Goal: Use online tool/utility: Utilize a website feature to perform a specific function

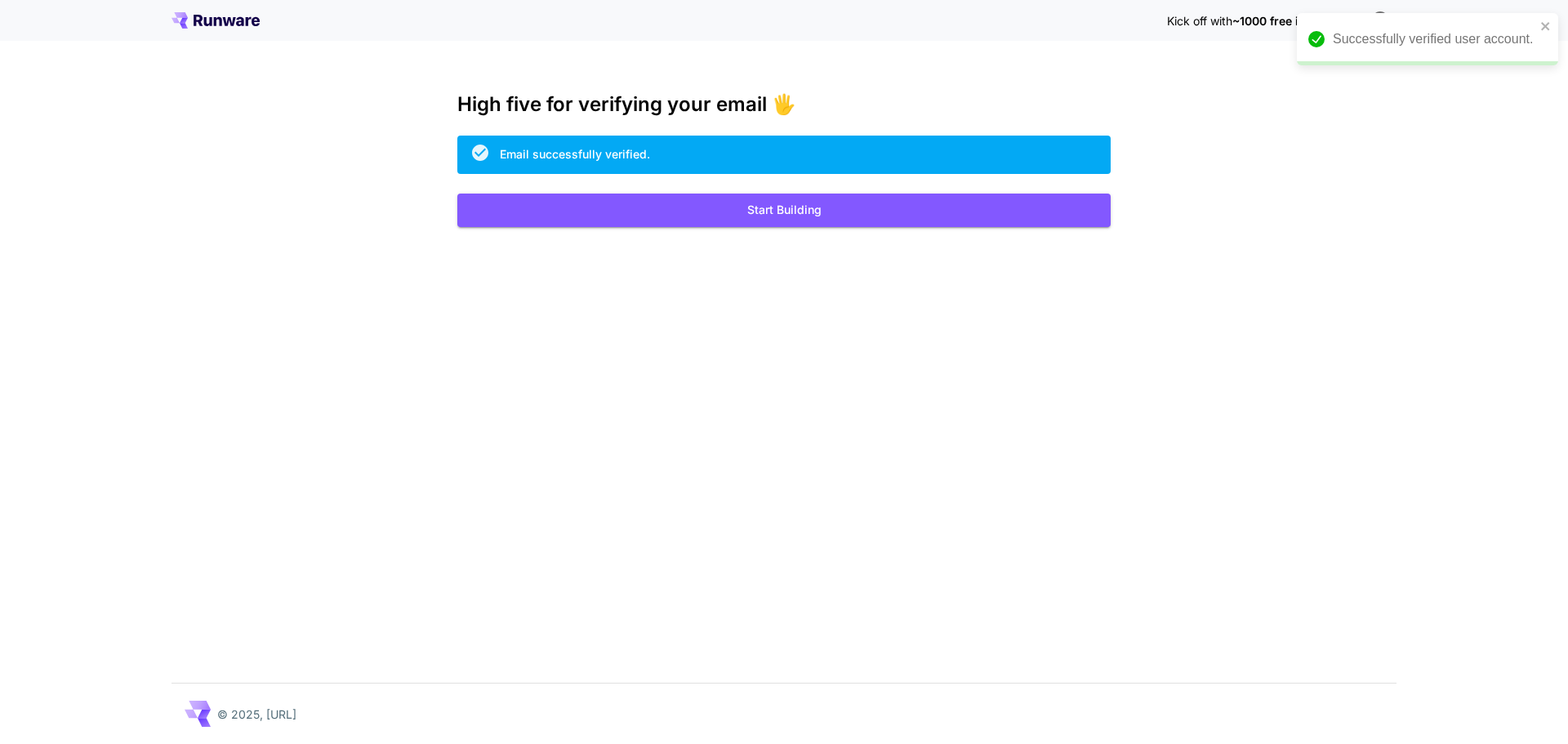
click at [815, 223] on button "Start Building" at bounding box center [784, 210] width 654 height 34
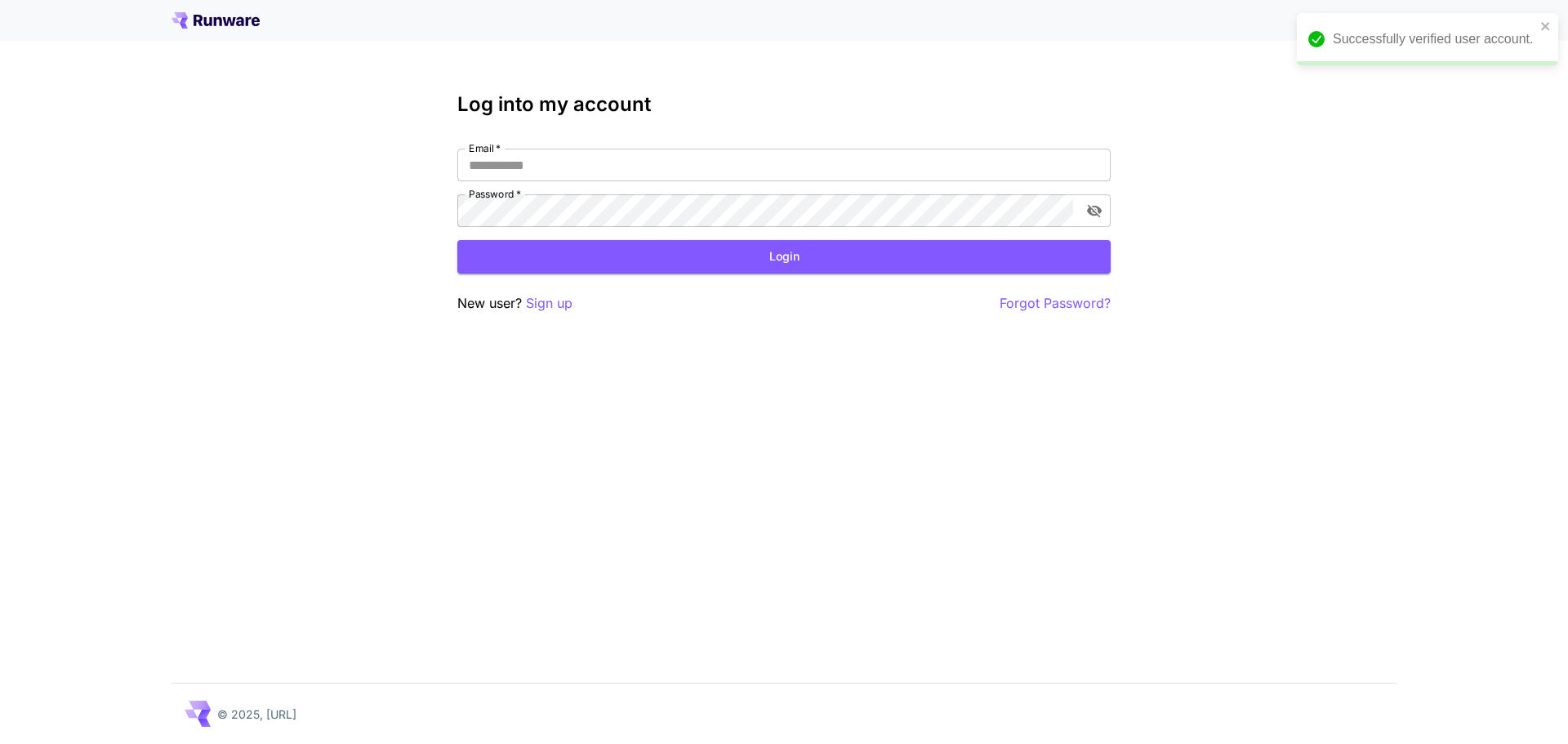
type input "**********"
click at [772, 257] on button "Login" at bounding box center [784, 257] width 654 height 34
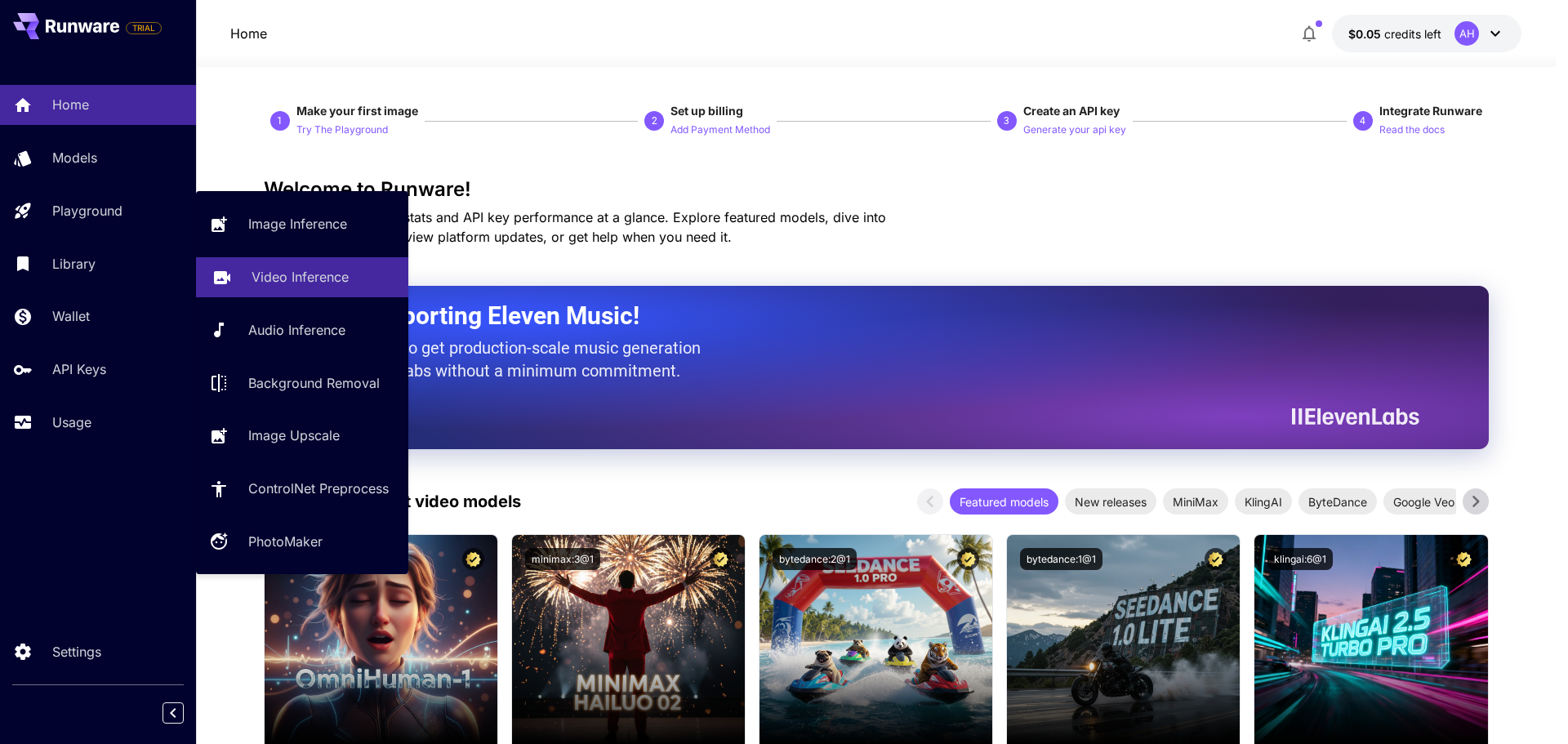
click at [333, 288] on link "Video Inference" at bounding box center [302, 277] width 213 height 40
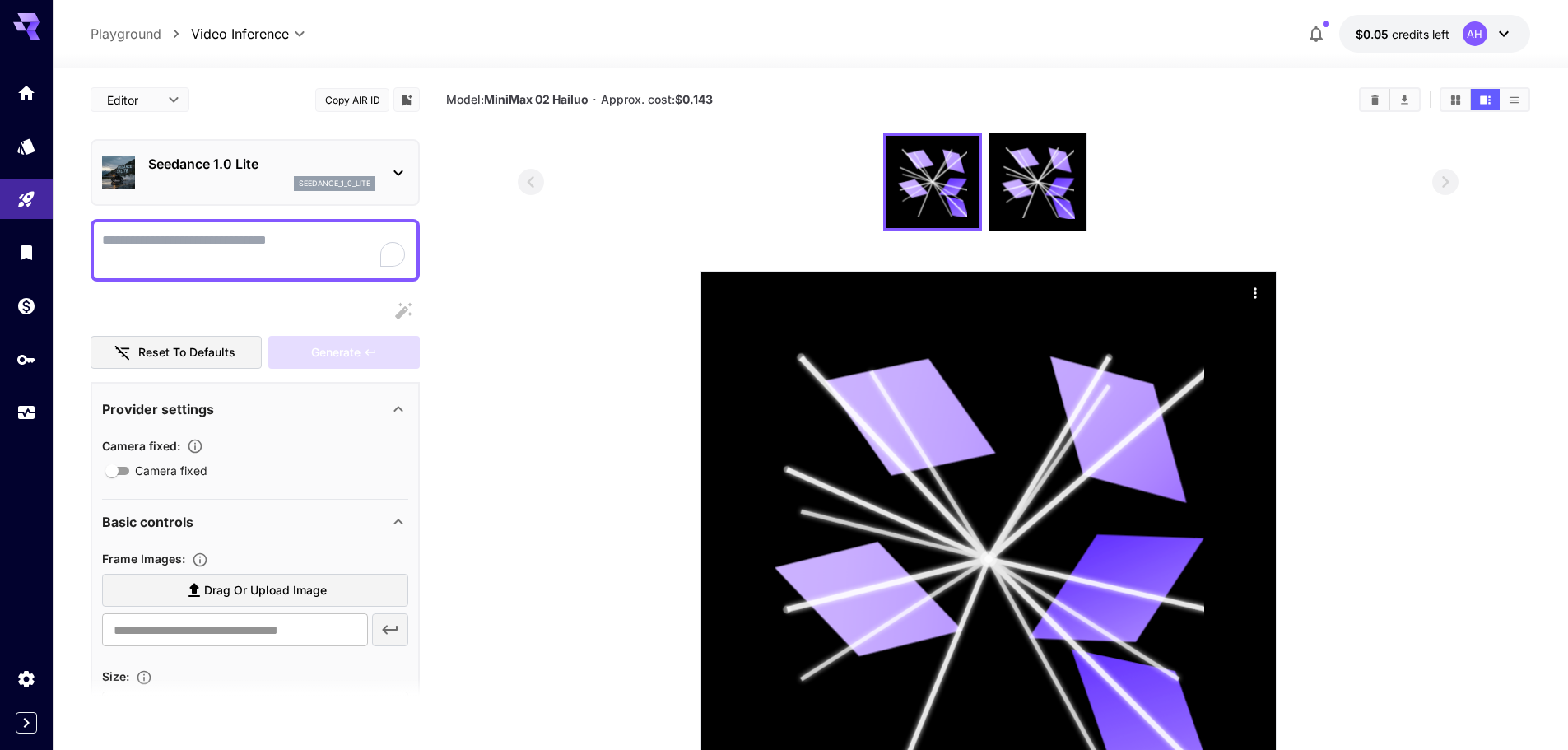
click at [208, 229] on div at bounding box center [254, 250] width 329 height 63
click at [214, 250] on textarea "Camera fixed" at bounding box center [255, 250] width 306 height 39
paste textarea "**********"
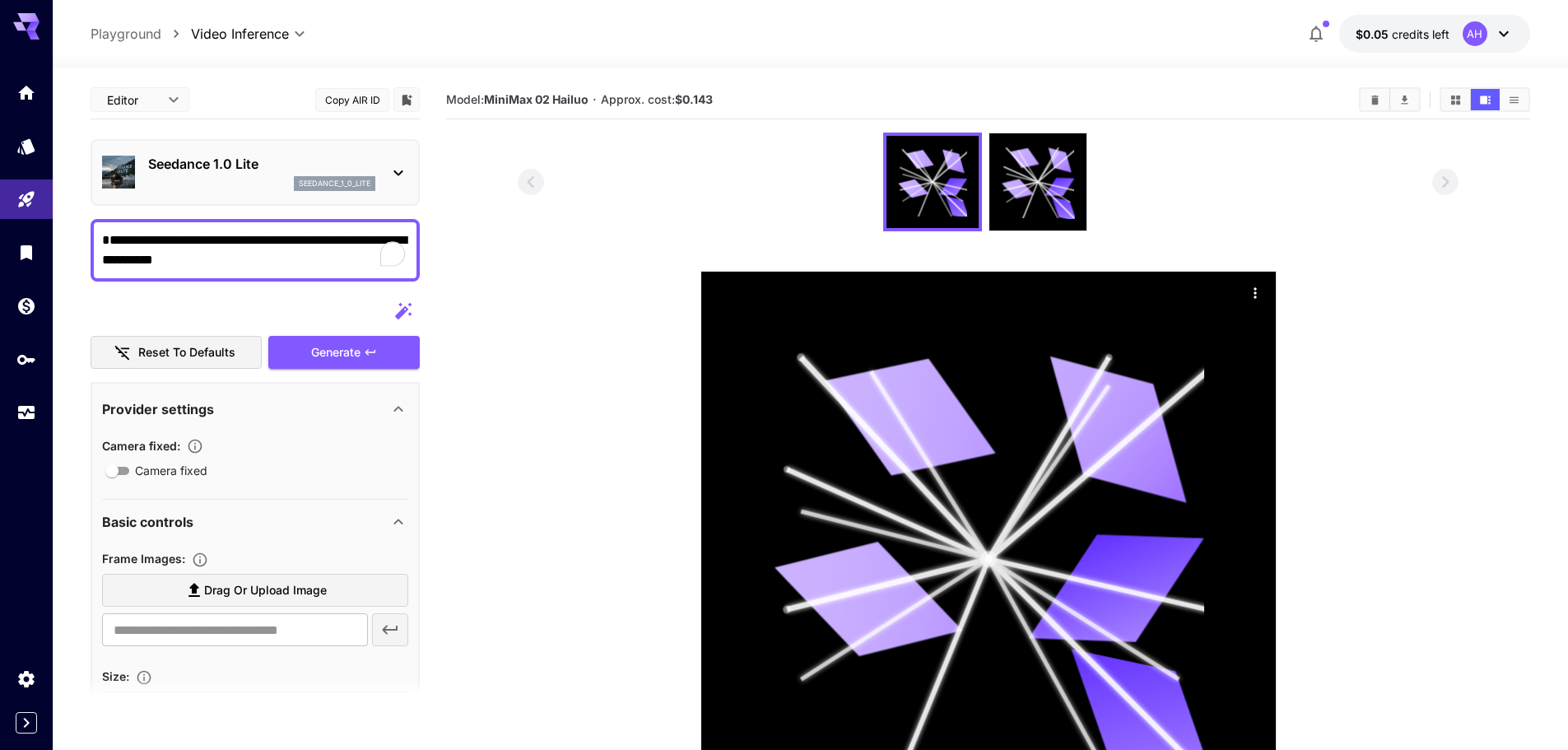
type textarea "**********"
click at [214, 162] on p "Seedance 1.0 Lite" at bounding box center [261, 163] width 227 height 20
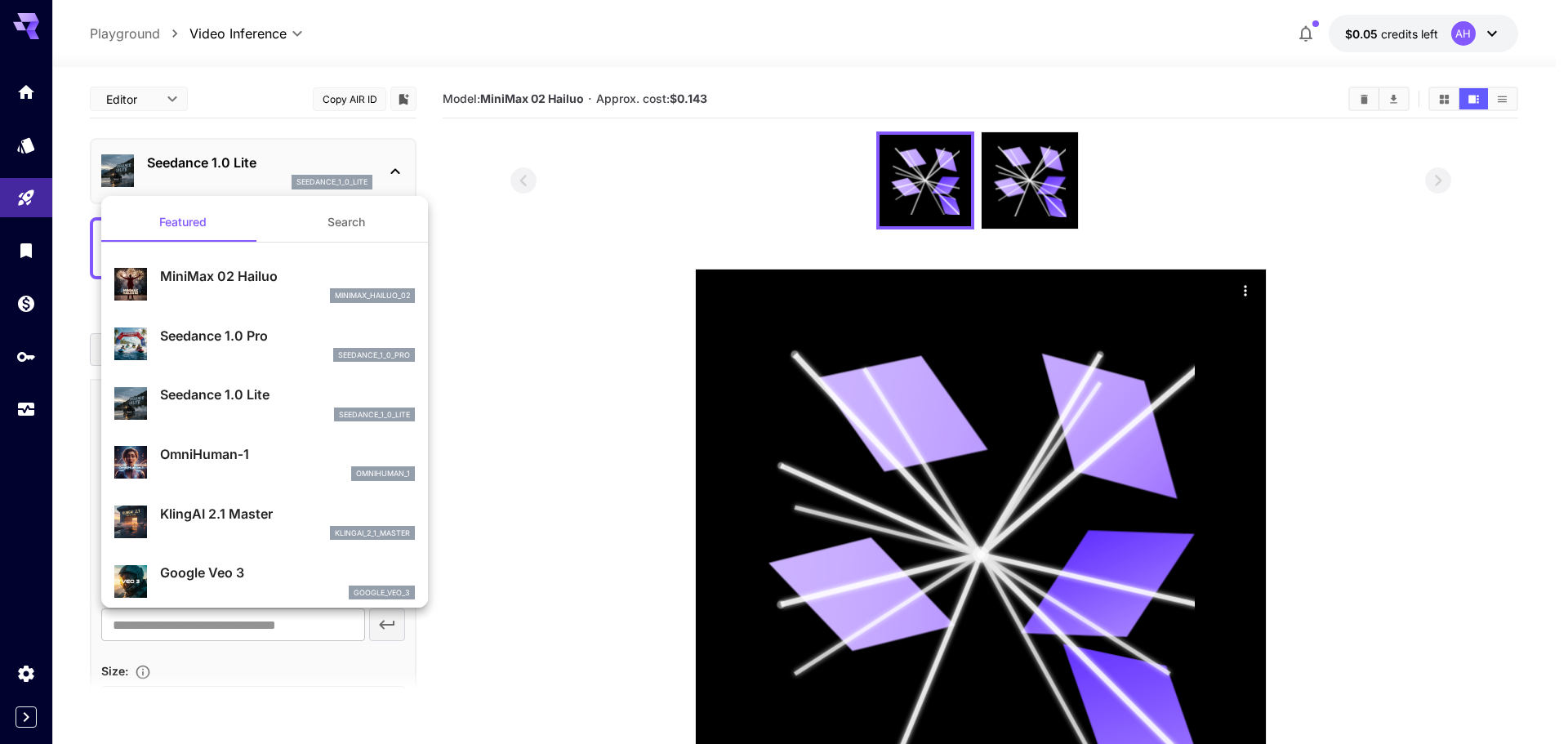
click at [238, 281] on p "MiniMax 02 Hailuo" at bounding box center [288, 275] width 255 height 19
type input "**********"
type input "***"
type input "*"
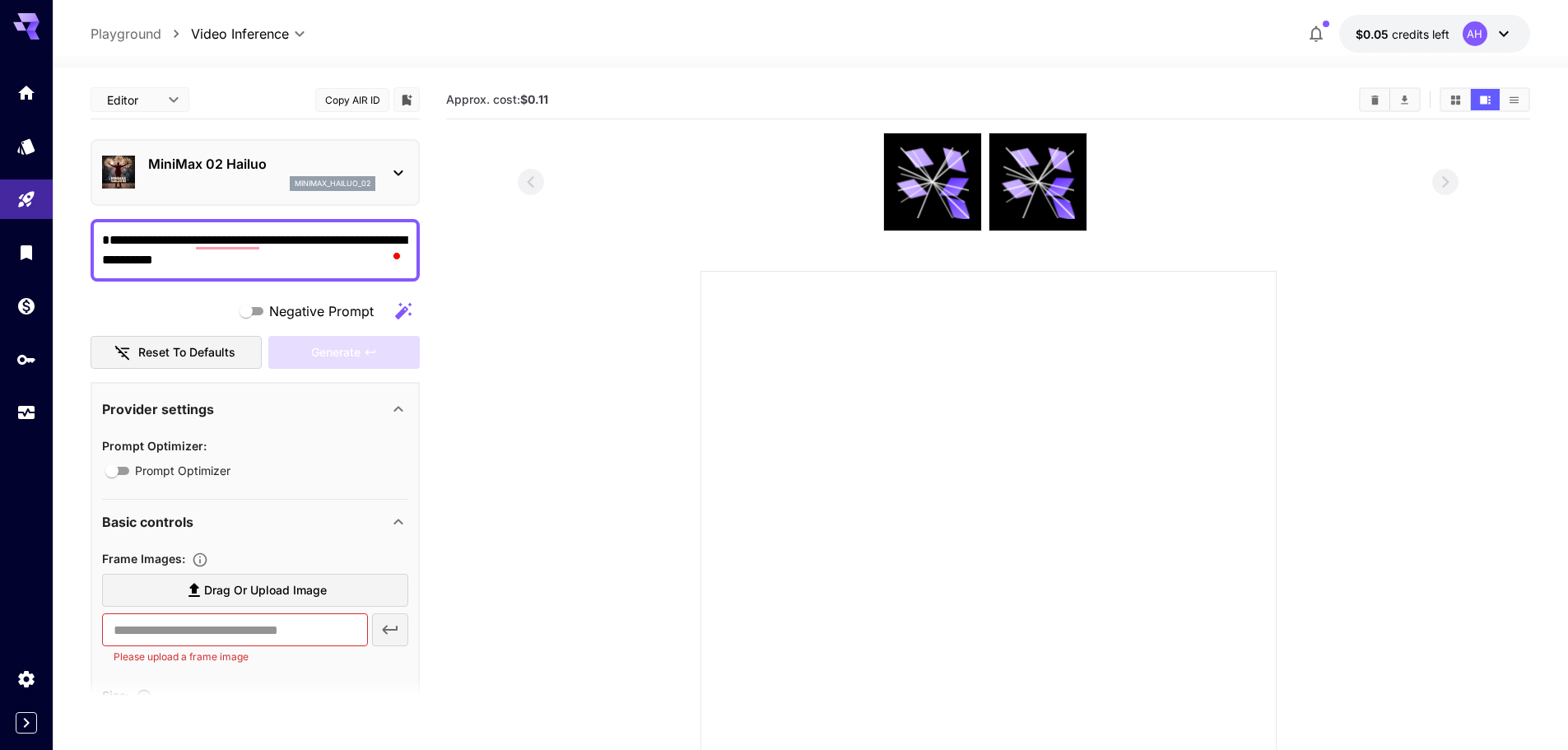
click at [228, 160] on p "MiniMax 02 Hailuo" at bounding box center [261, 163] width 227 height 20
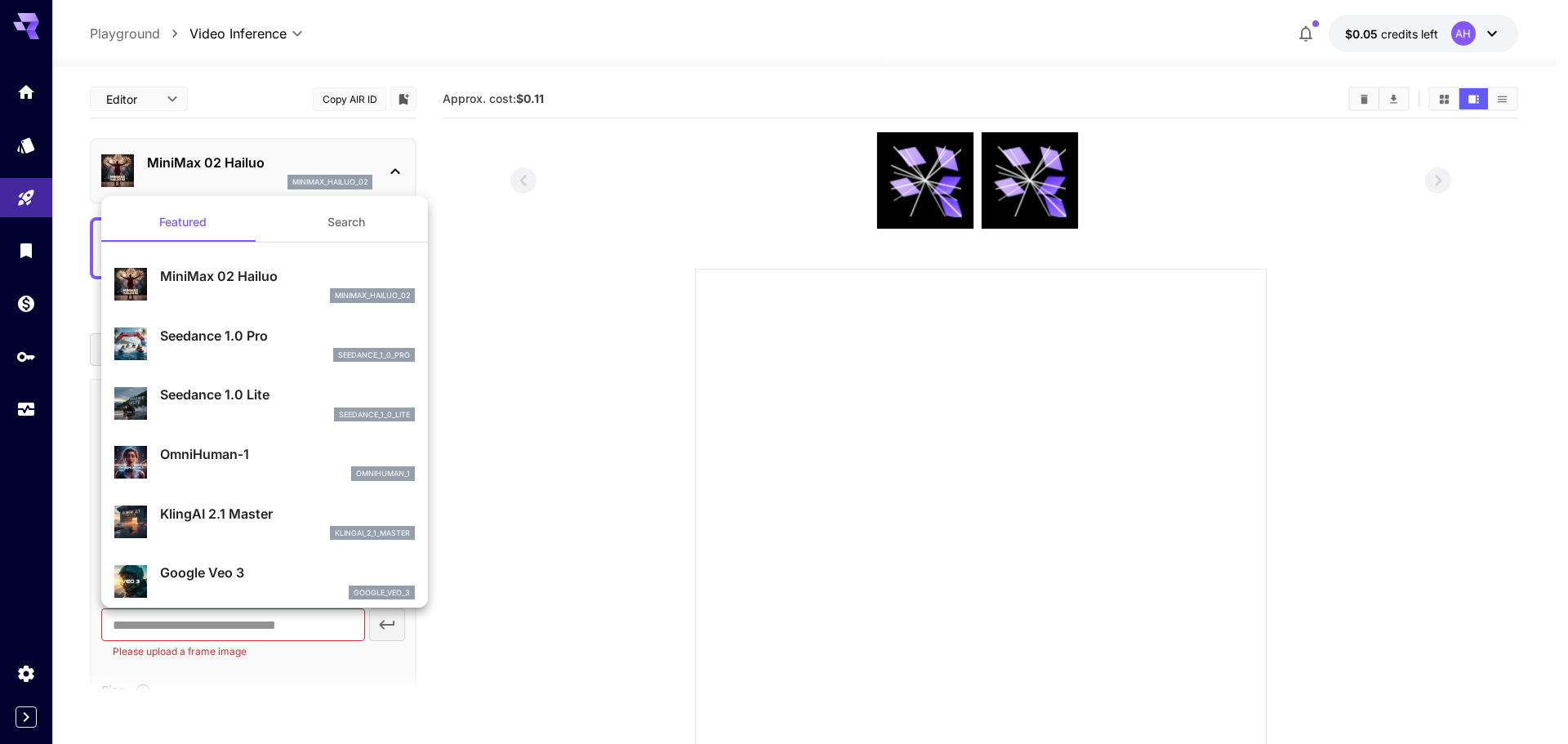
click at [230, 337] on p "Seedance 1.0 Pro" at bounding box center [288, 335] width 255 height 19
type input "**********"
type input "***"
type input "*"
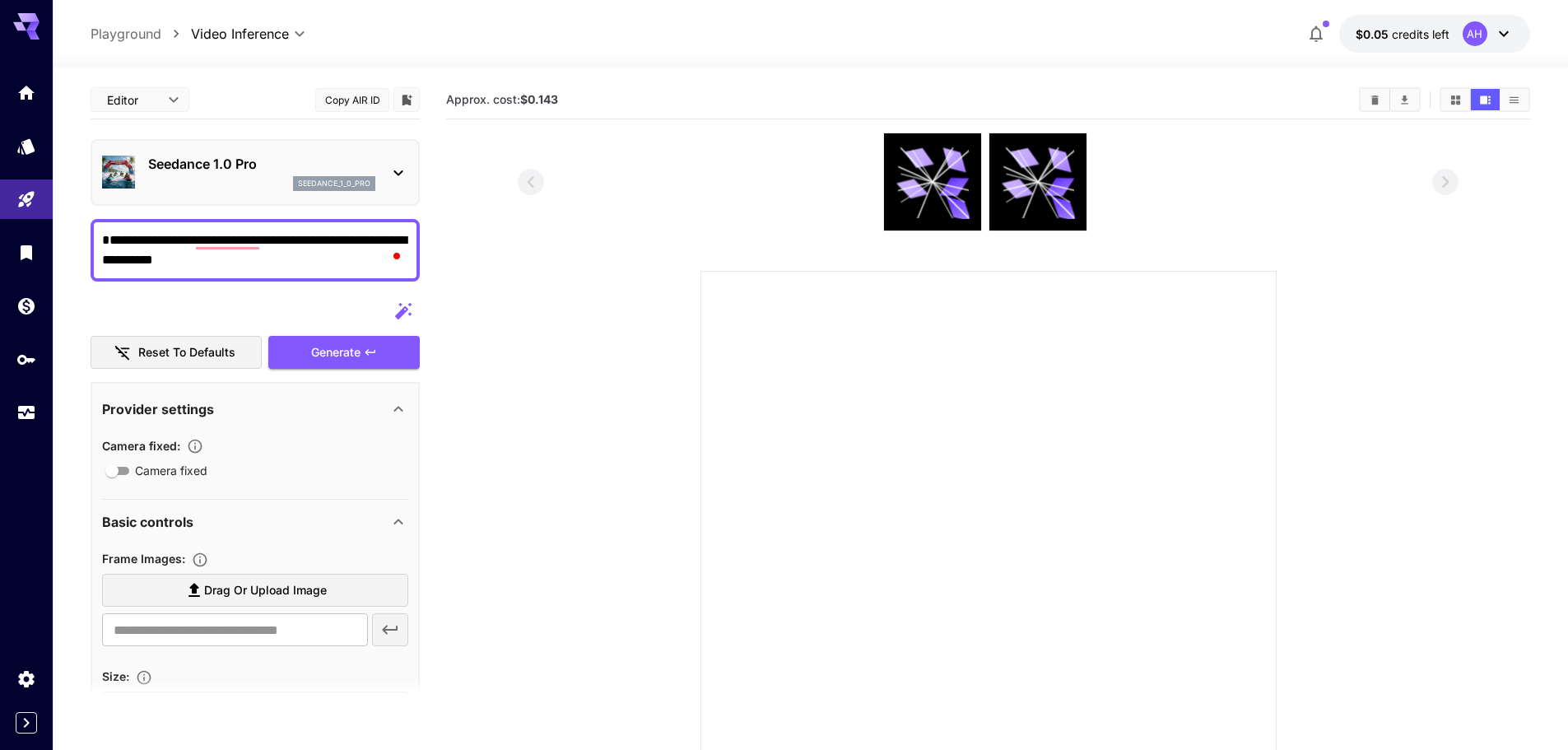
click at [229, 166] on p "Seedance 1.0 Pro" at bounding box center [261, 163] width 227 height 20
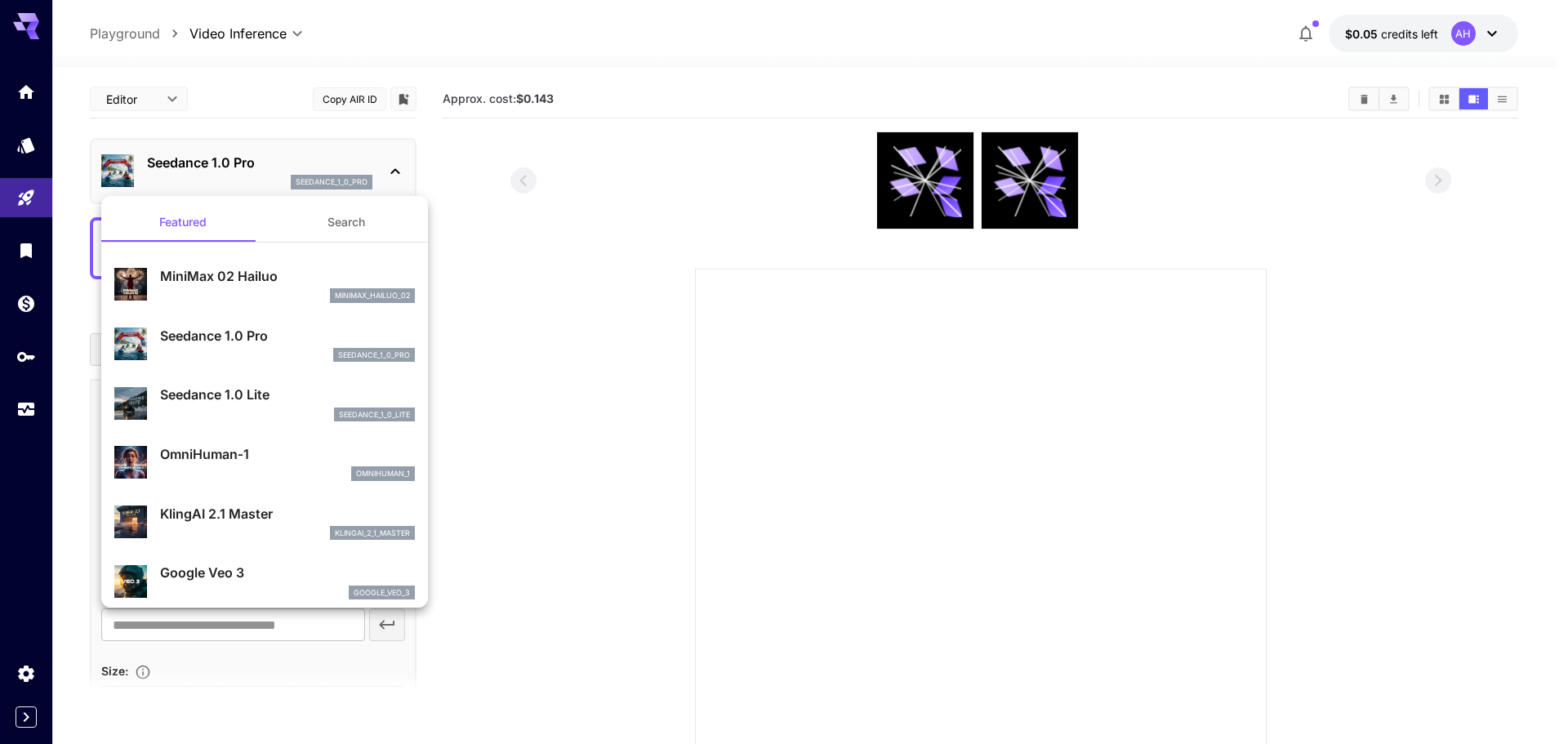
click at [238, 448] on p "OmniHuman‑1" at bounding box center [288, 453] width 255 height 19
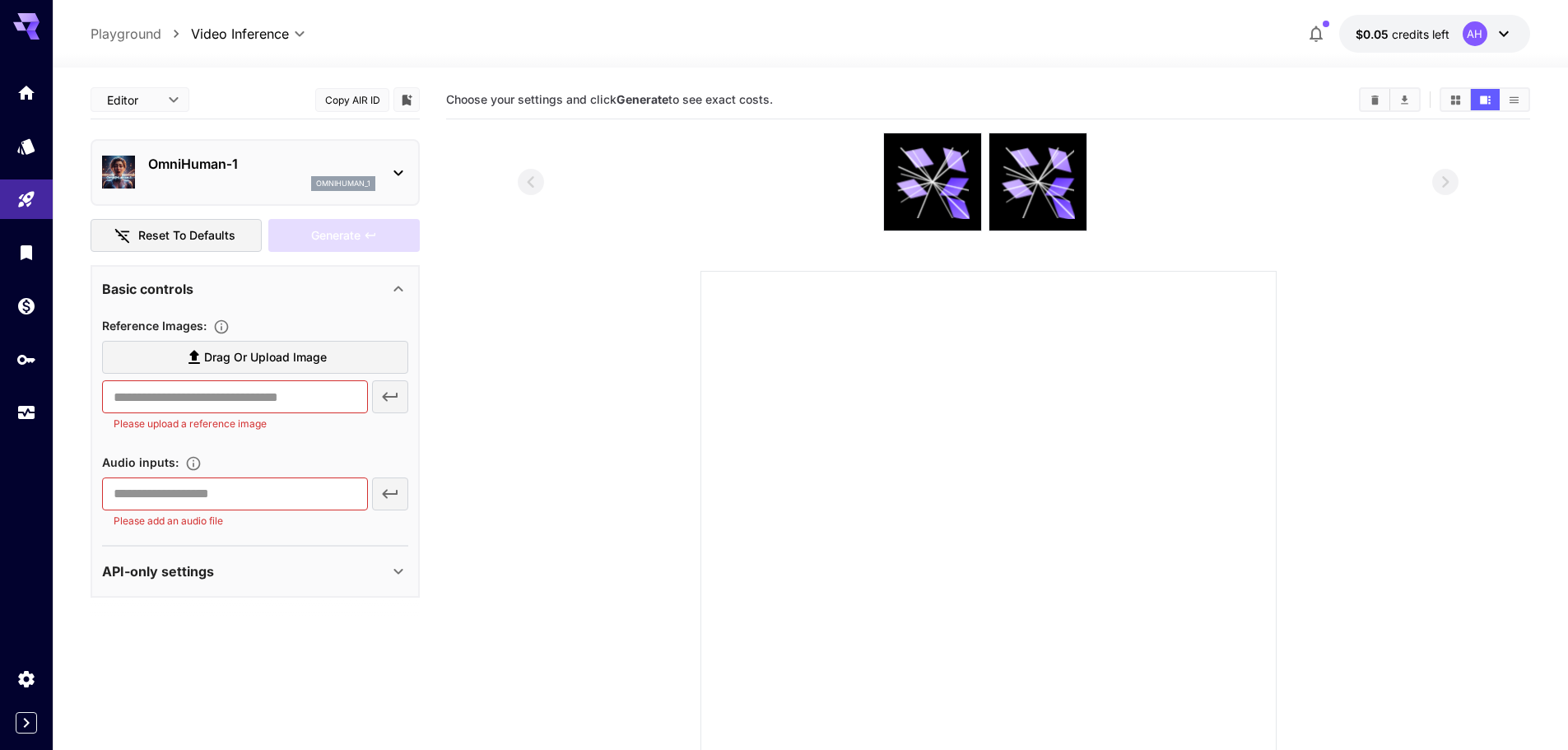
click at [231, 170] on p "OmniHuman‑1" at bounding box center [261, 163] width 227 height 20
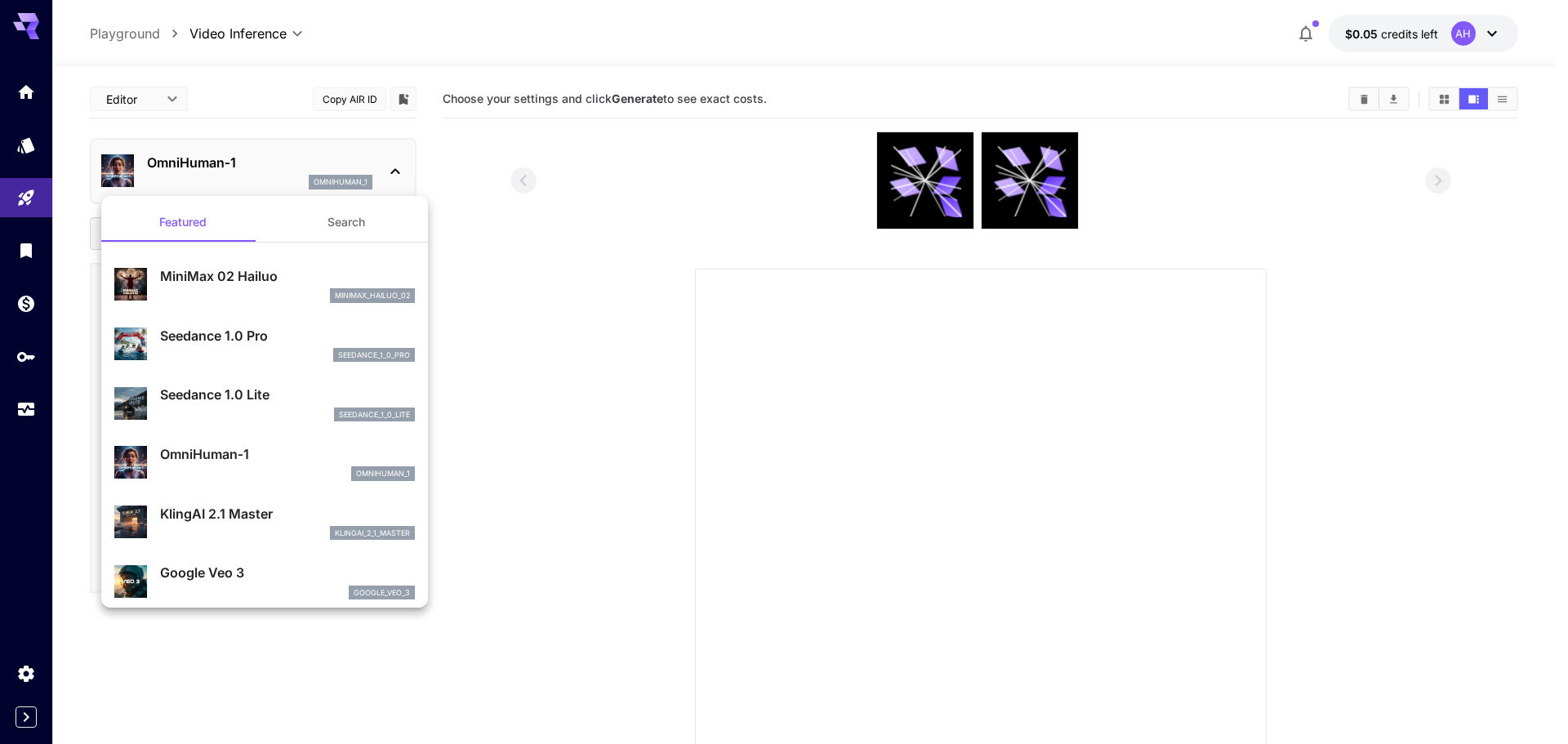
click at [262, 515] on p "KlingAI 2.1 Master" at bounding box center [288, 513] width 255 height 19
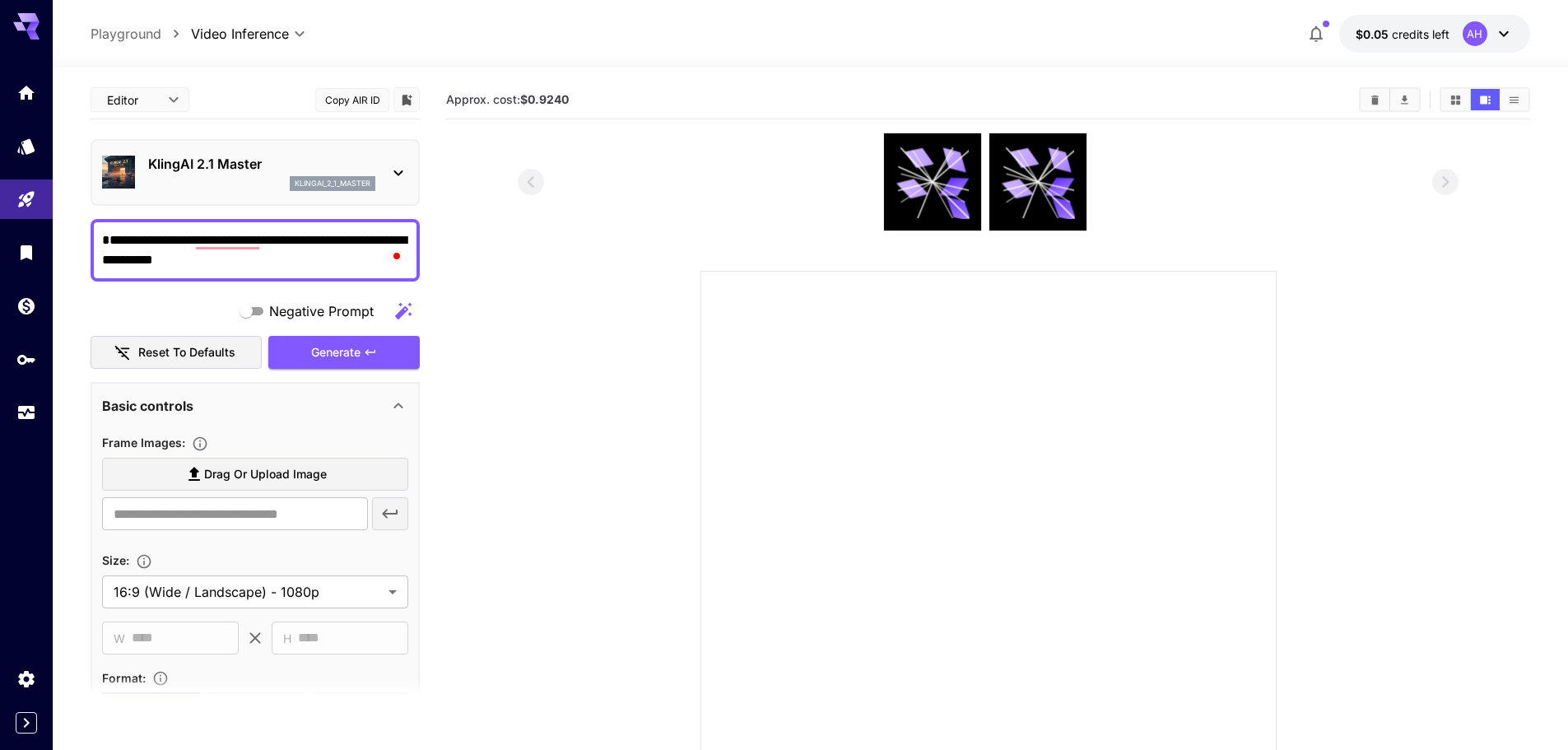
click at [327, 399] on div "Basic controls" at bounding box center [245, 405] width 287 height 20
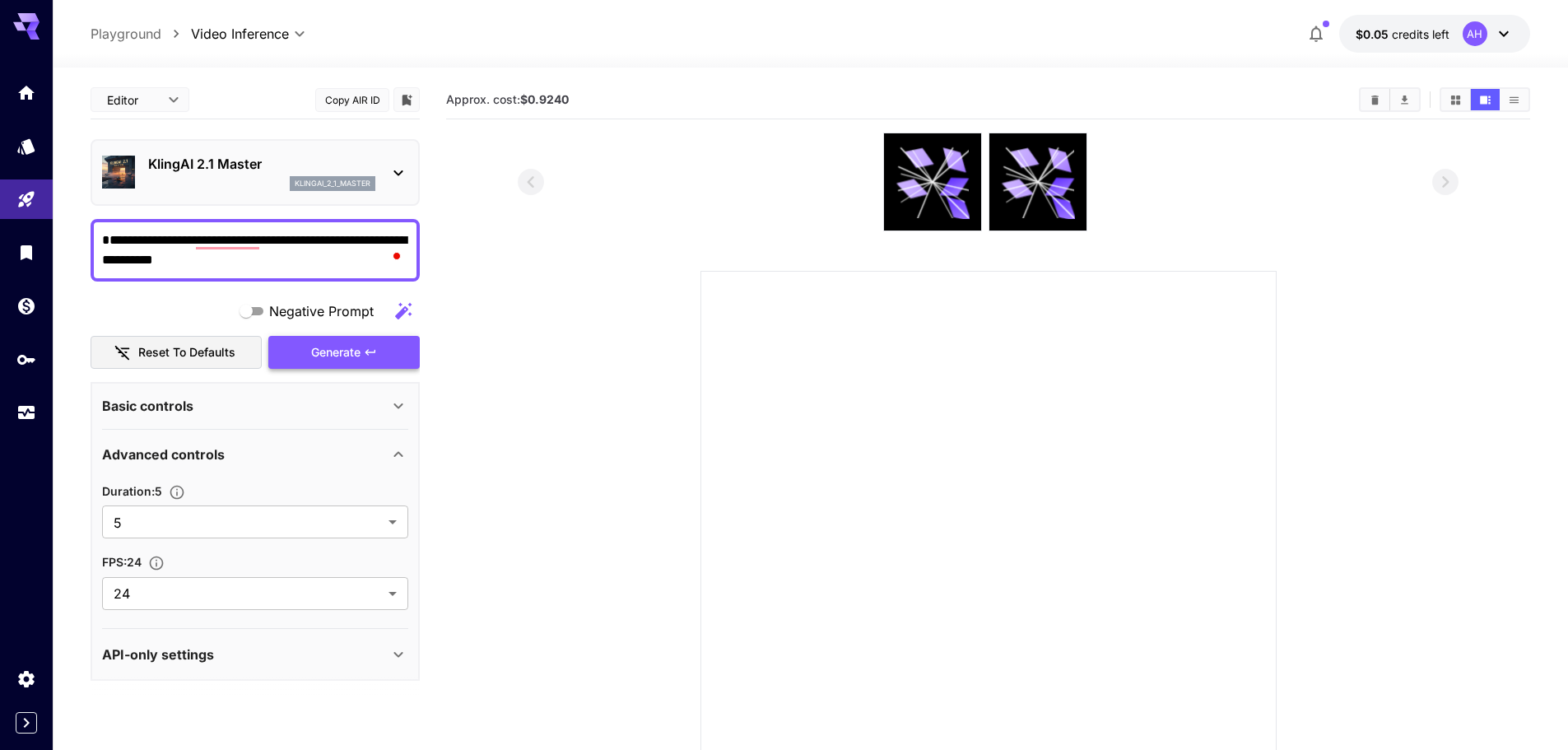
click at [325, 352] on div "Generate" at bounding box center [344, 353] width 151 height 34
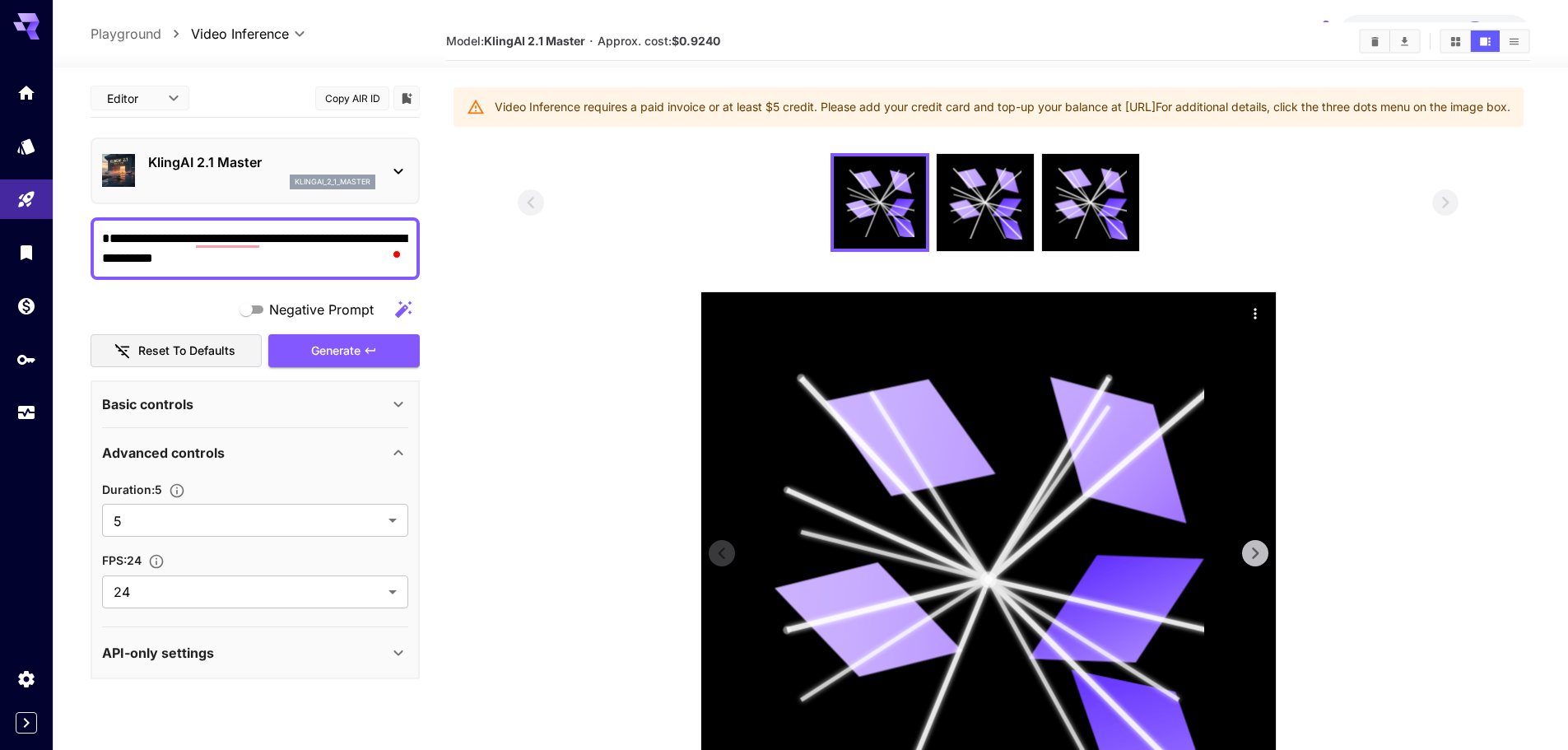
scroll to position [242, 0]
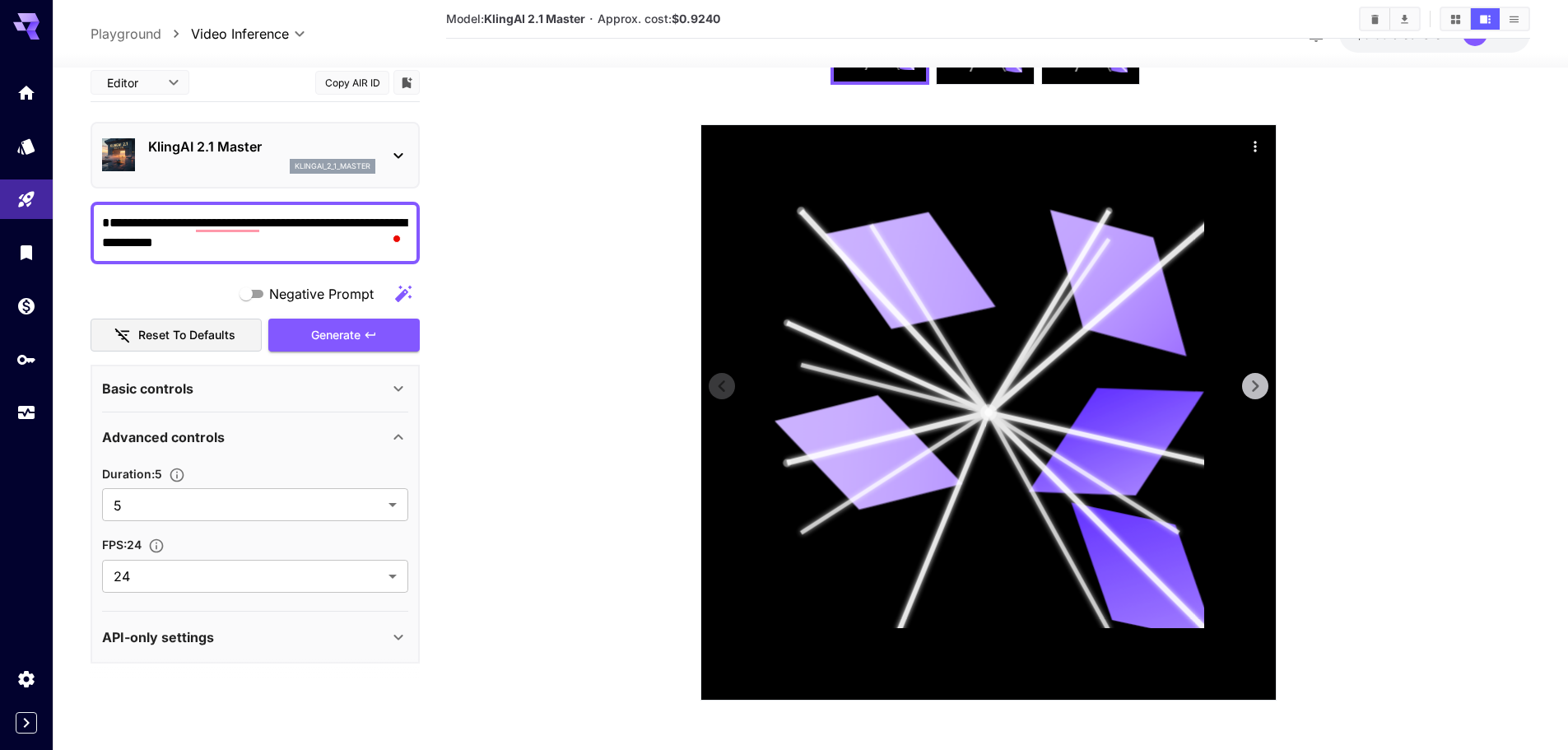
click at [1245, 381] on icon at bounding box center [1255, 386] width 25 height 25
click at [1249, 384] on icon at bounding box center [1255, 386] width 25 height 25
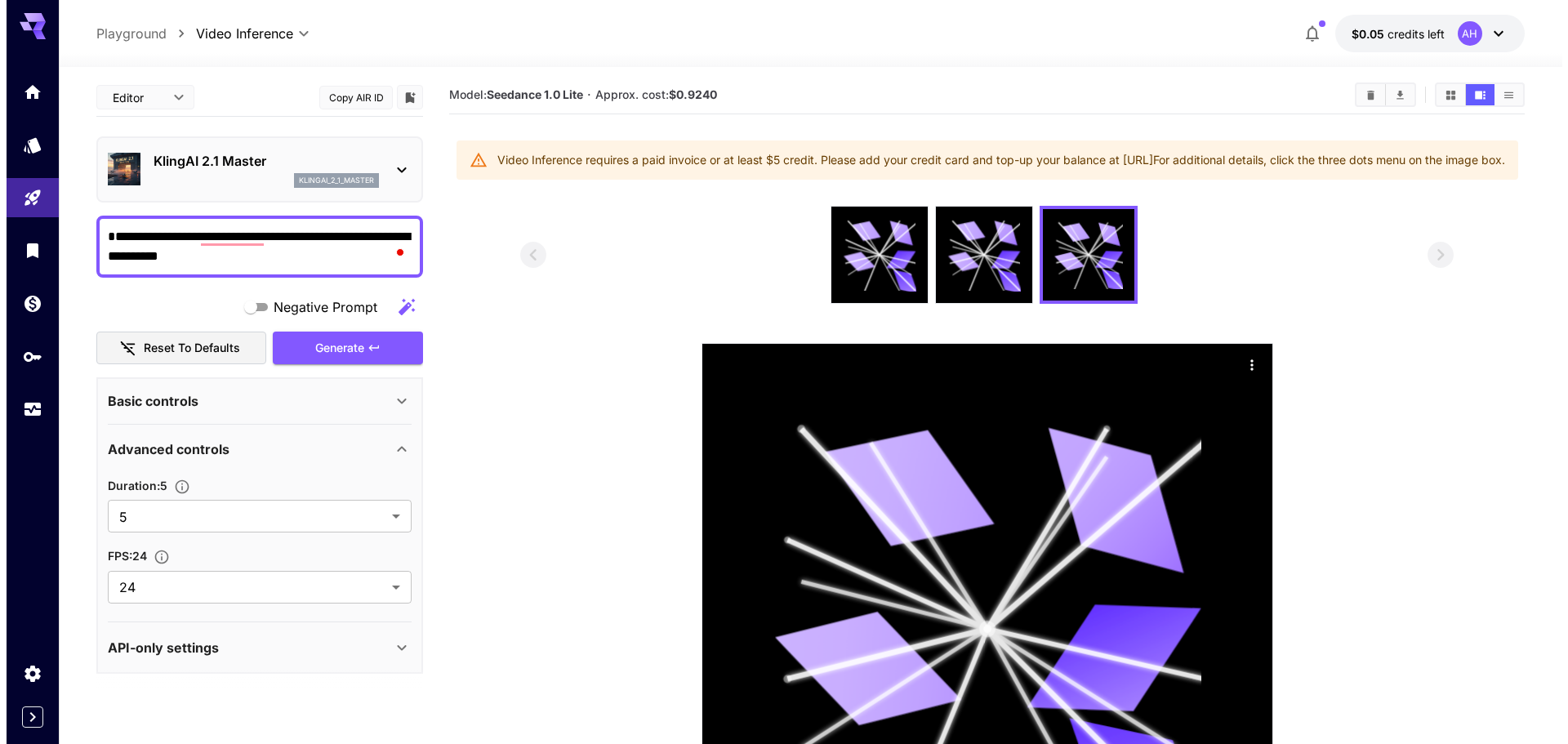
scroll to position [0, 0]
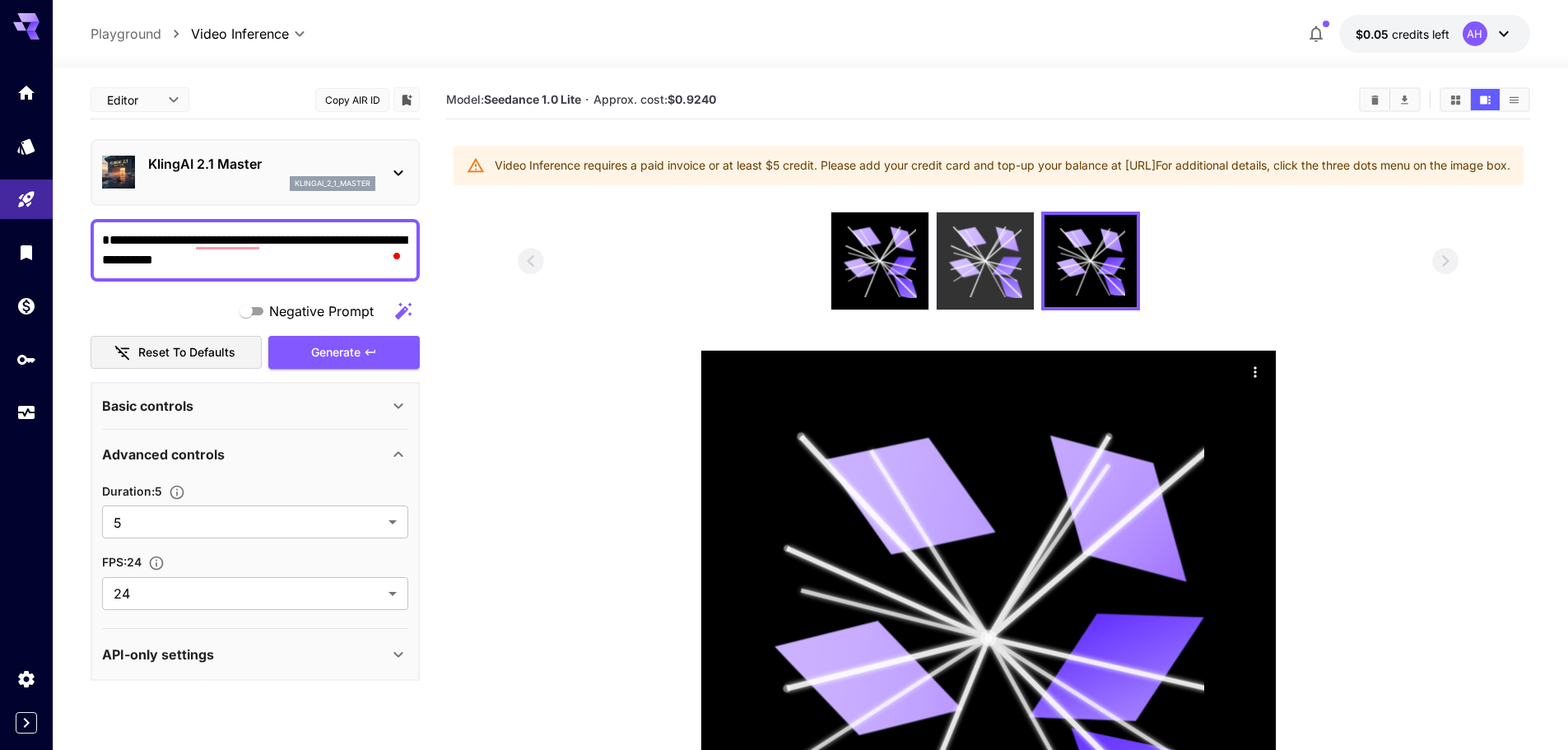
click at [999, 272] on icon at bounding box center [984, 261] width 73 height 73
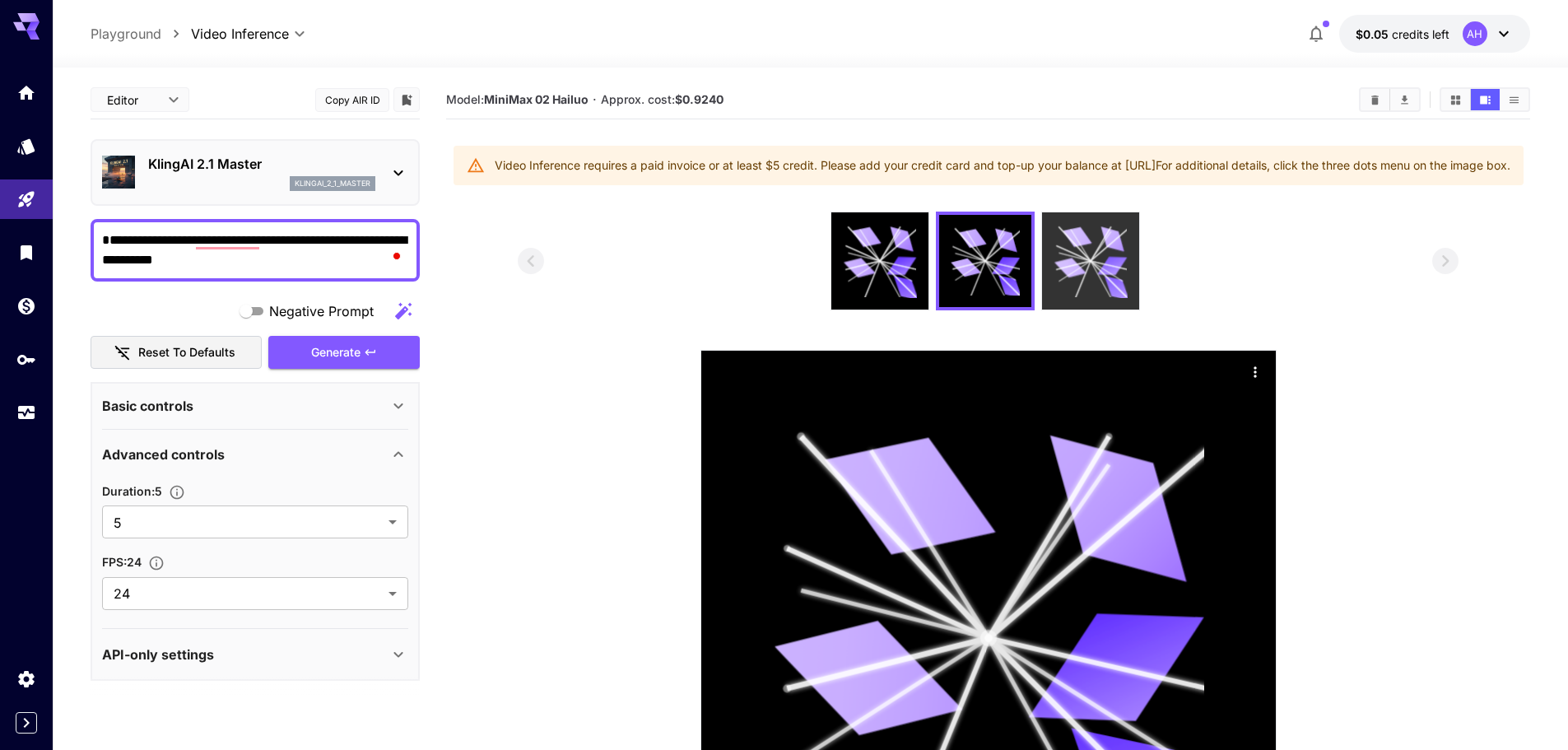
click at [1076, 275] on icon at bounding box center [1090, 261] width 73 height 73
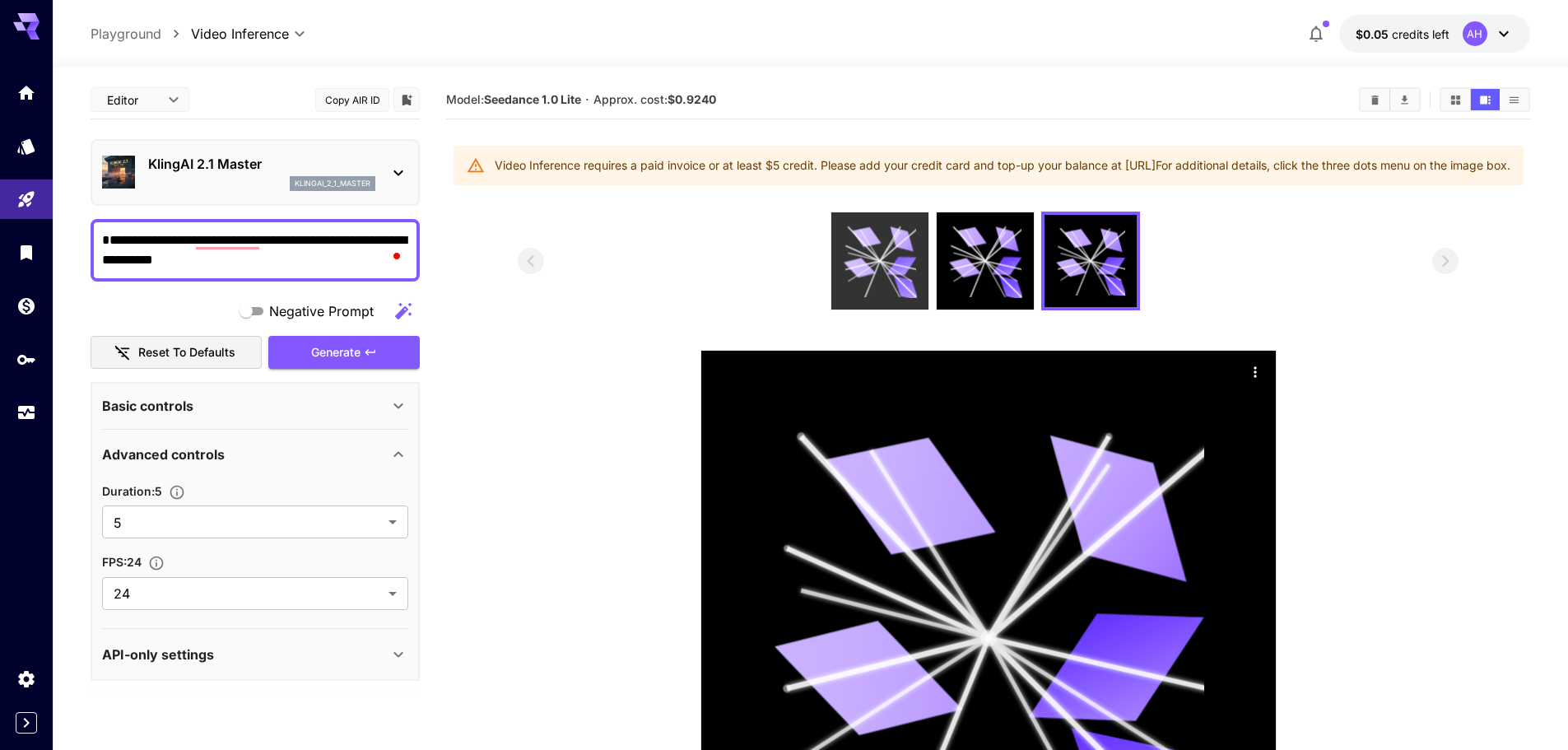
click at [923, 274] on div at bounding box center [880, 261] width 97 height 97
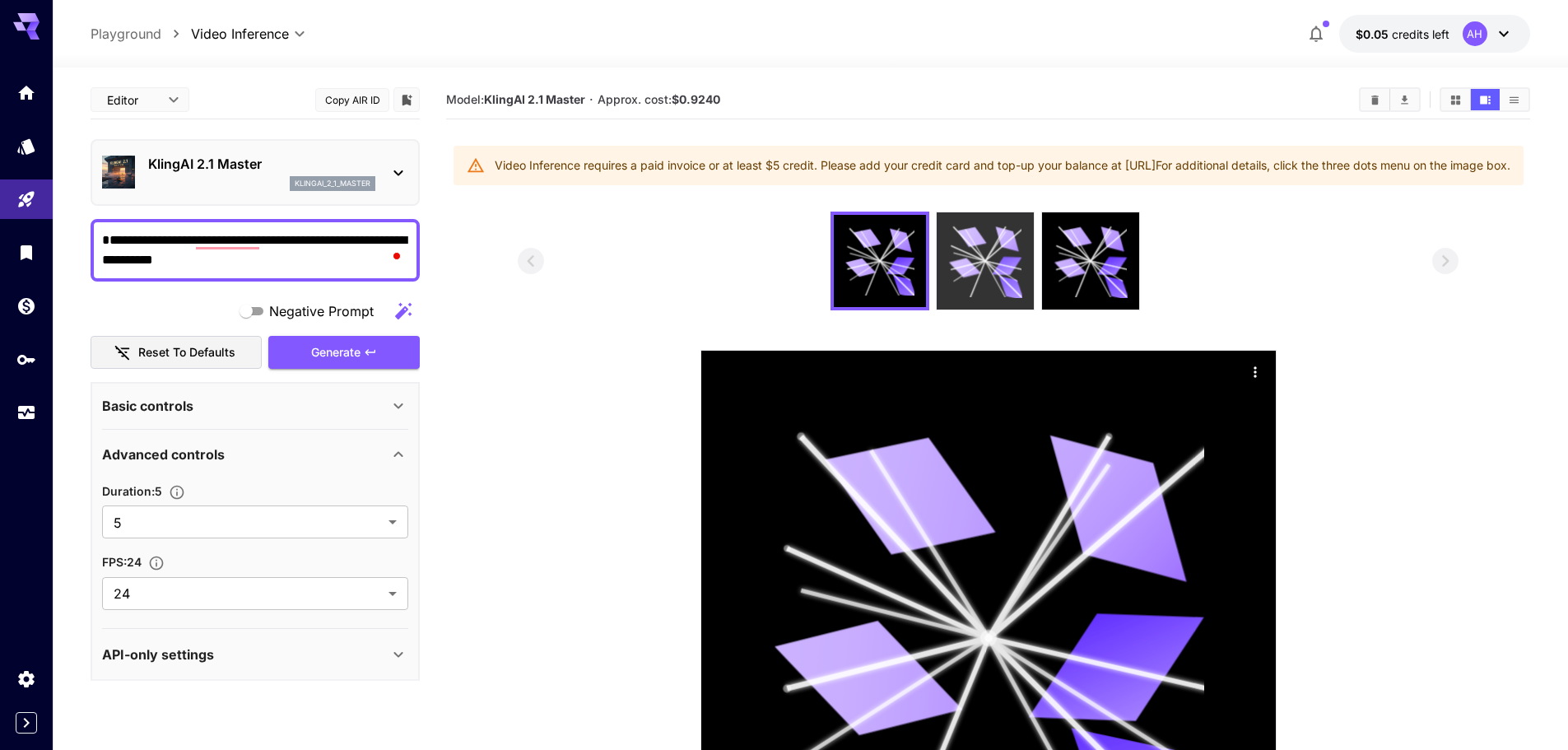
click at [1017, 283] on icon at bounding box center [984, 261] width 73 height 73
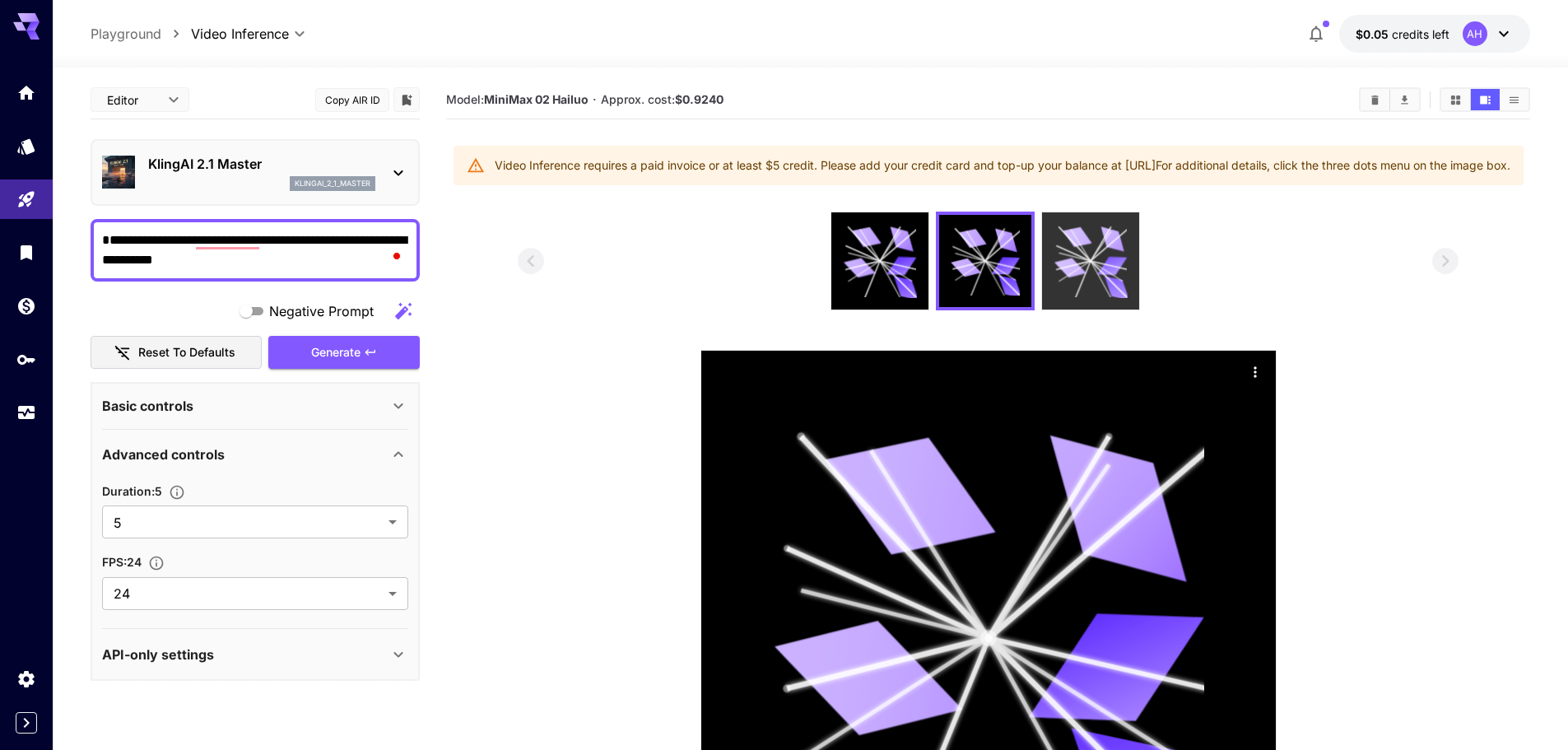
click at [1106, 276] on icon at bounding box center [1112, 266] width 30 height 19
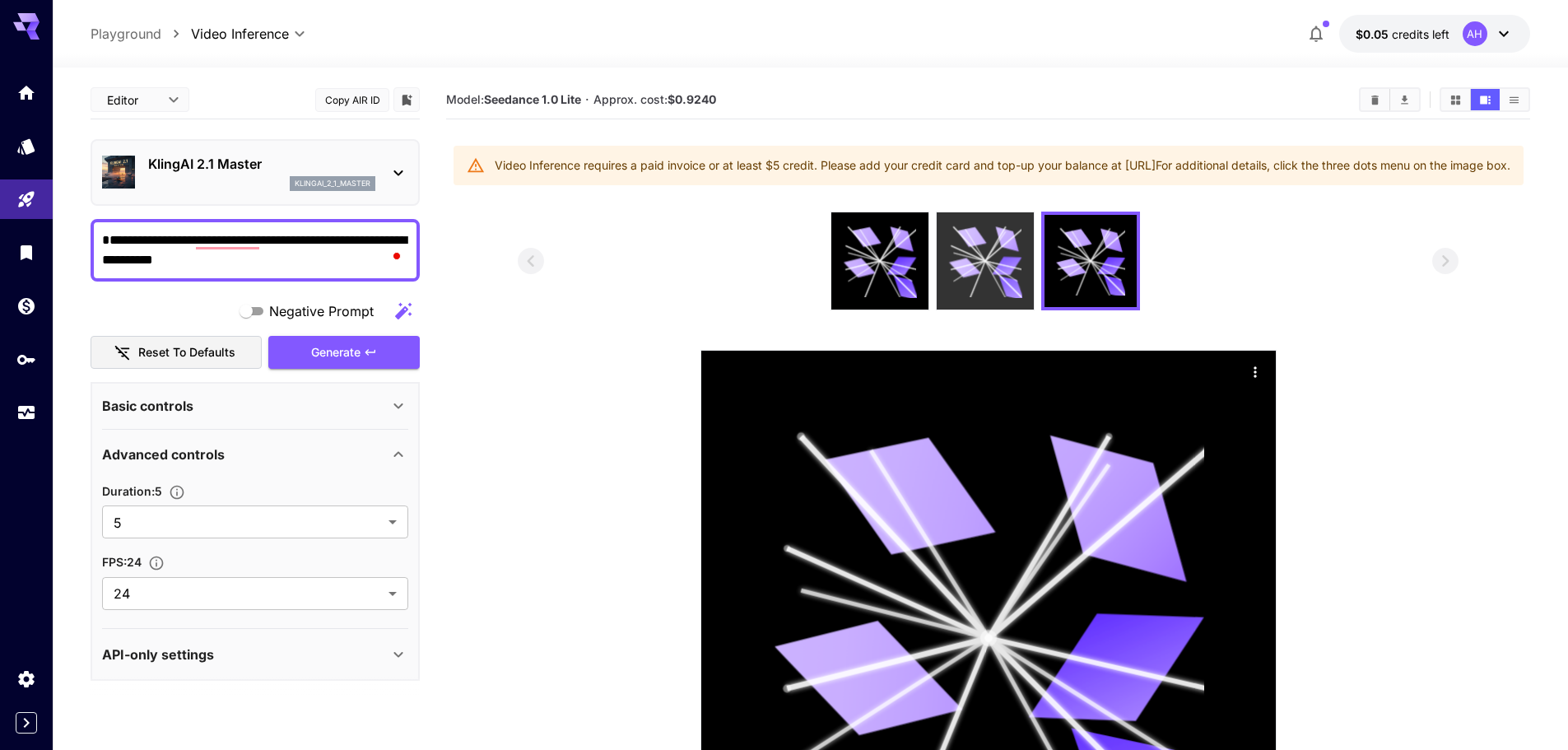
click at [941, 274] on div at bounding box center [985, 261] width 97 height 97
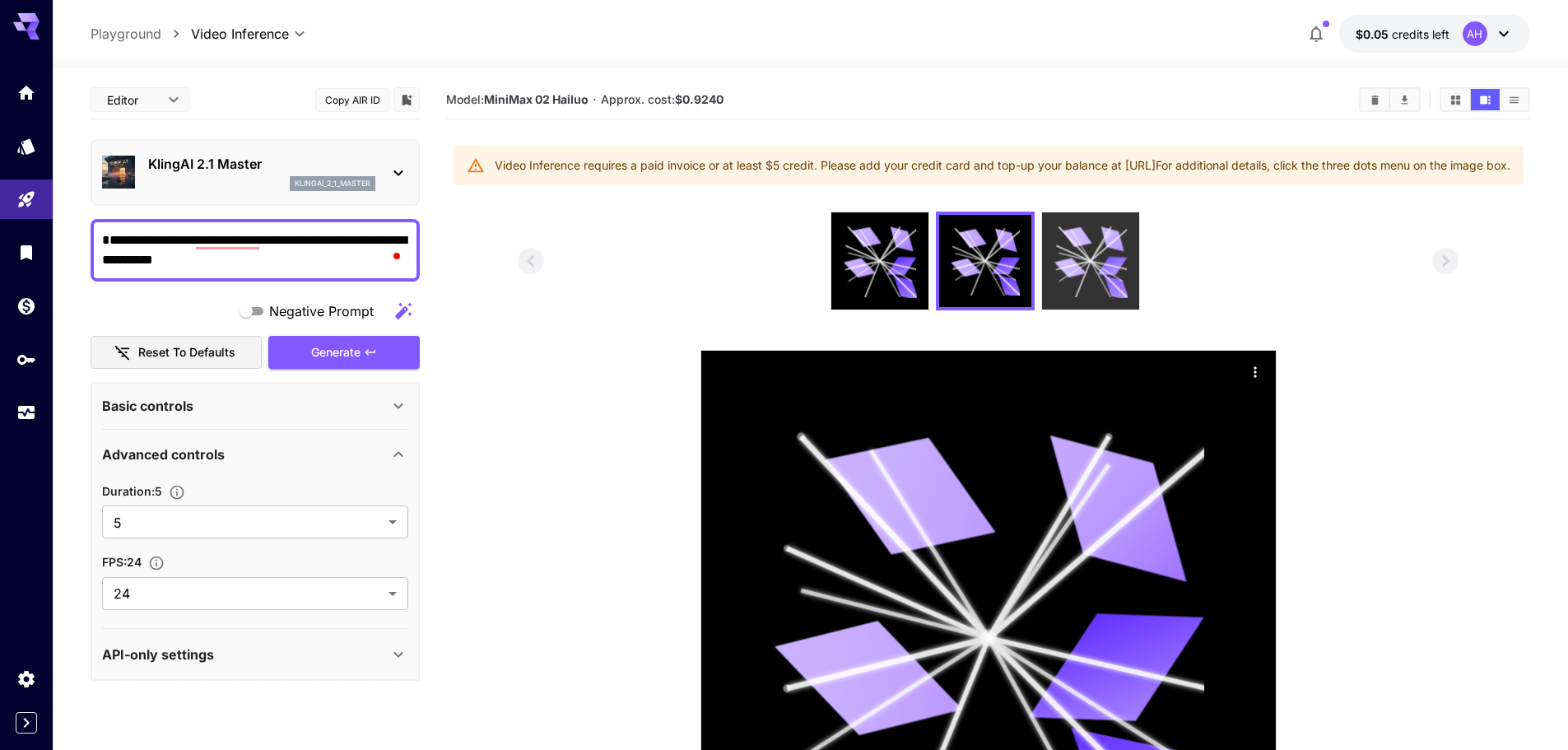
click at [1056, 260] on icon at bounding box center [1090, 261] width 73 height 73
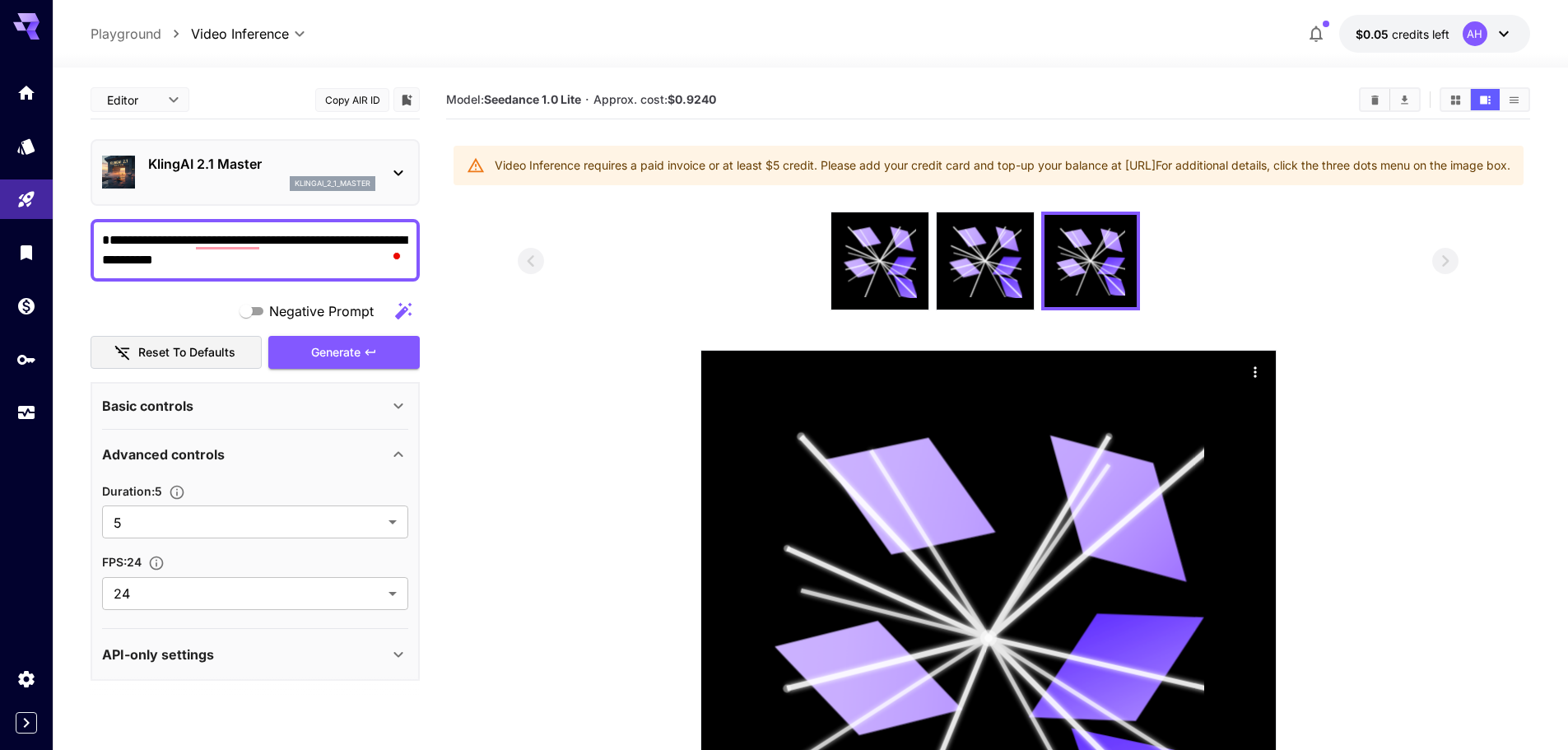
click at [1149, 275] on div at bounding box center [988, 261] width 941 height 99
click at [984, 272] on icon at bounding box center [984, 261] width 73 height 73
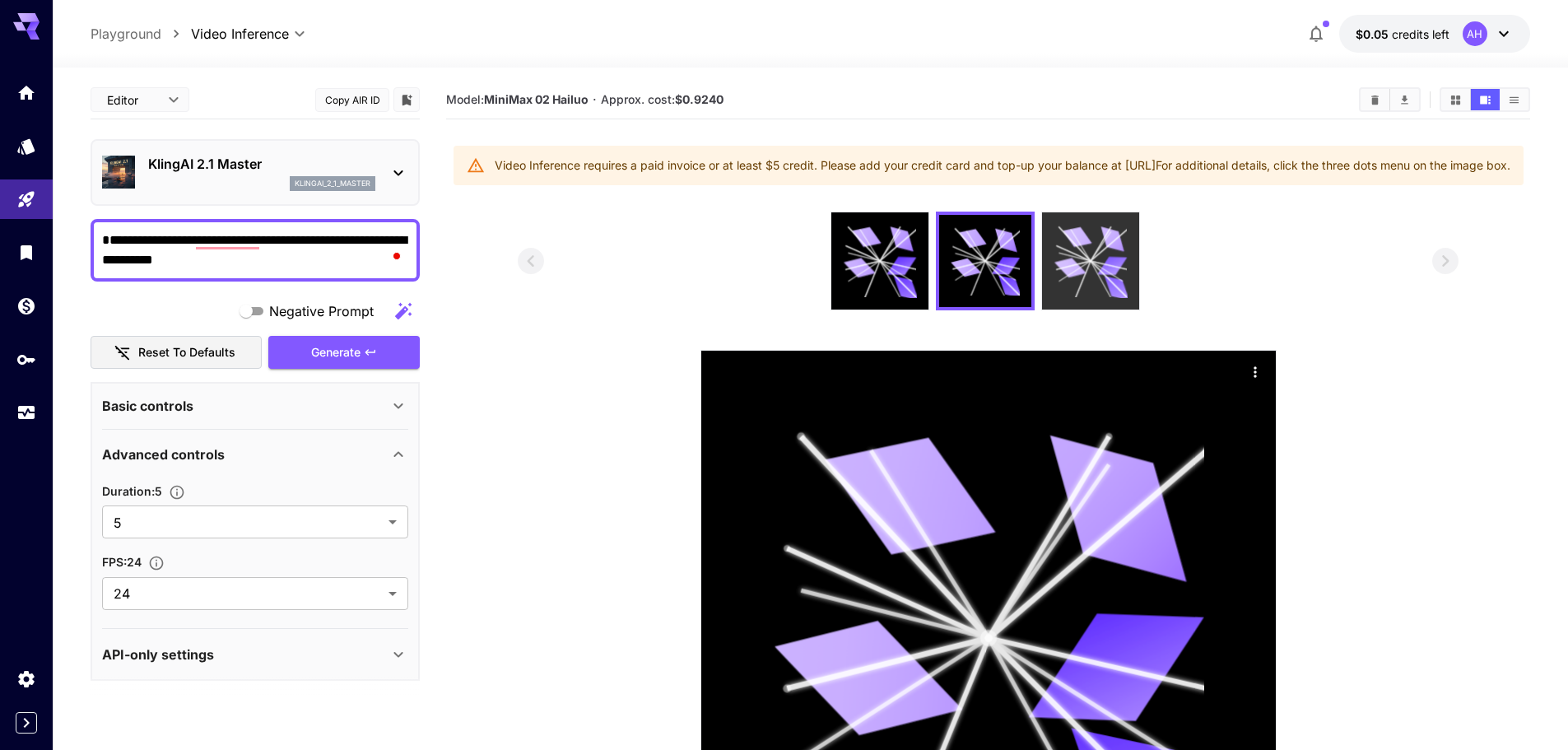
click at [1081, 272] on icon at bounding box center [1090, 261] width 73 height 73
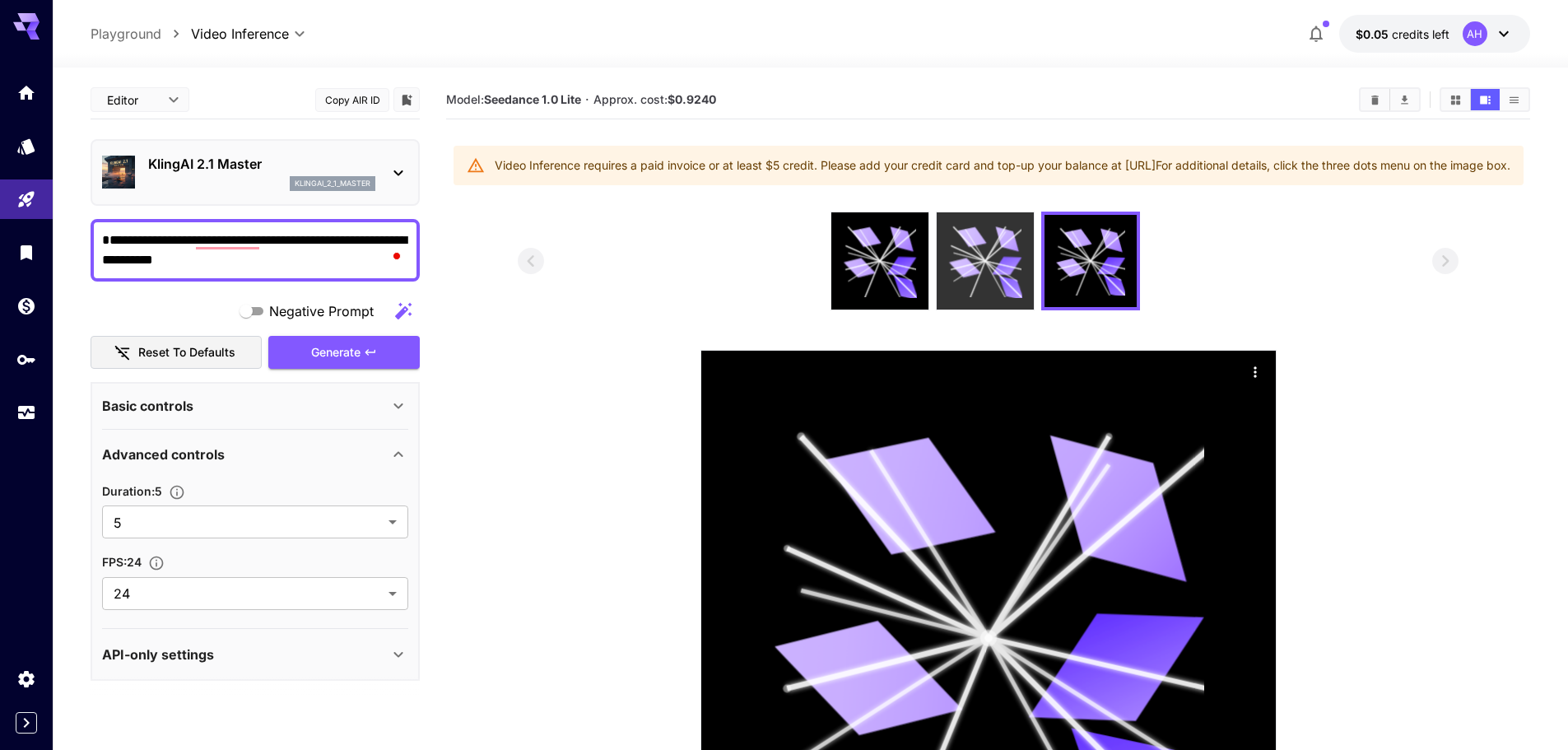
click at [960, 280] on icon at bounding box center [965, 268] width 32 height 24
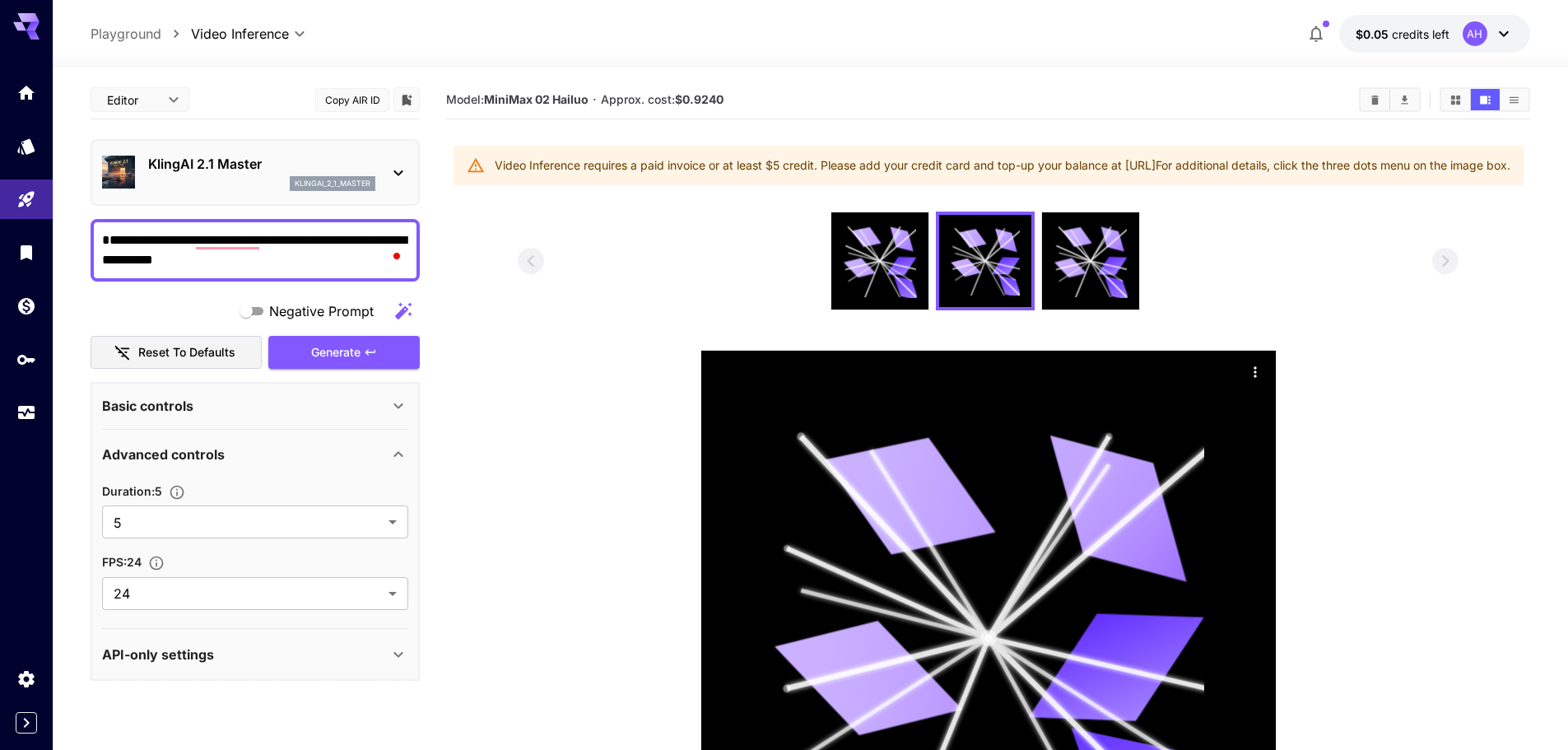
click at [338, 170] on p "KlingAI 2.1 Master" at bounding box center [261, 163] width 227 height 20
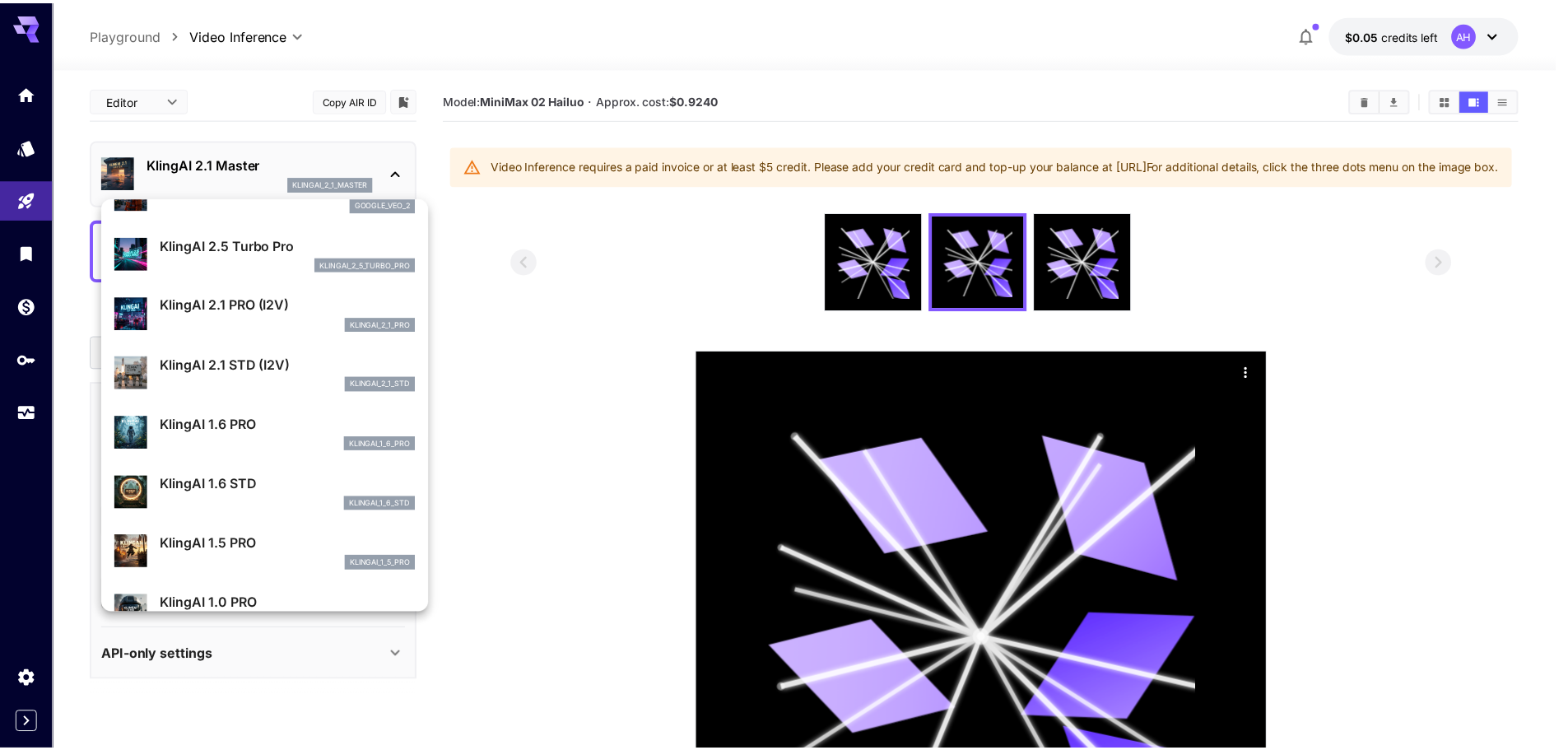
scroll to position [823, 0]
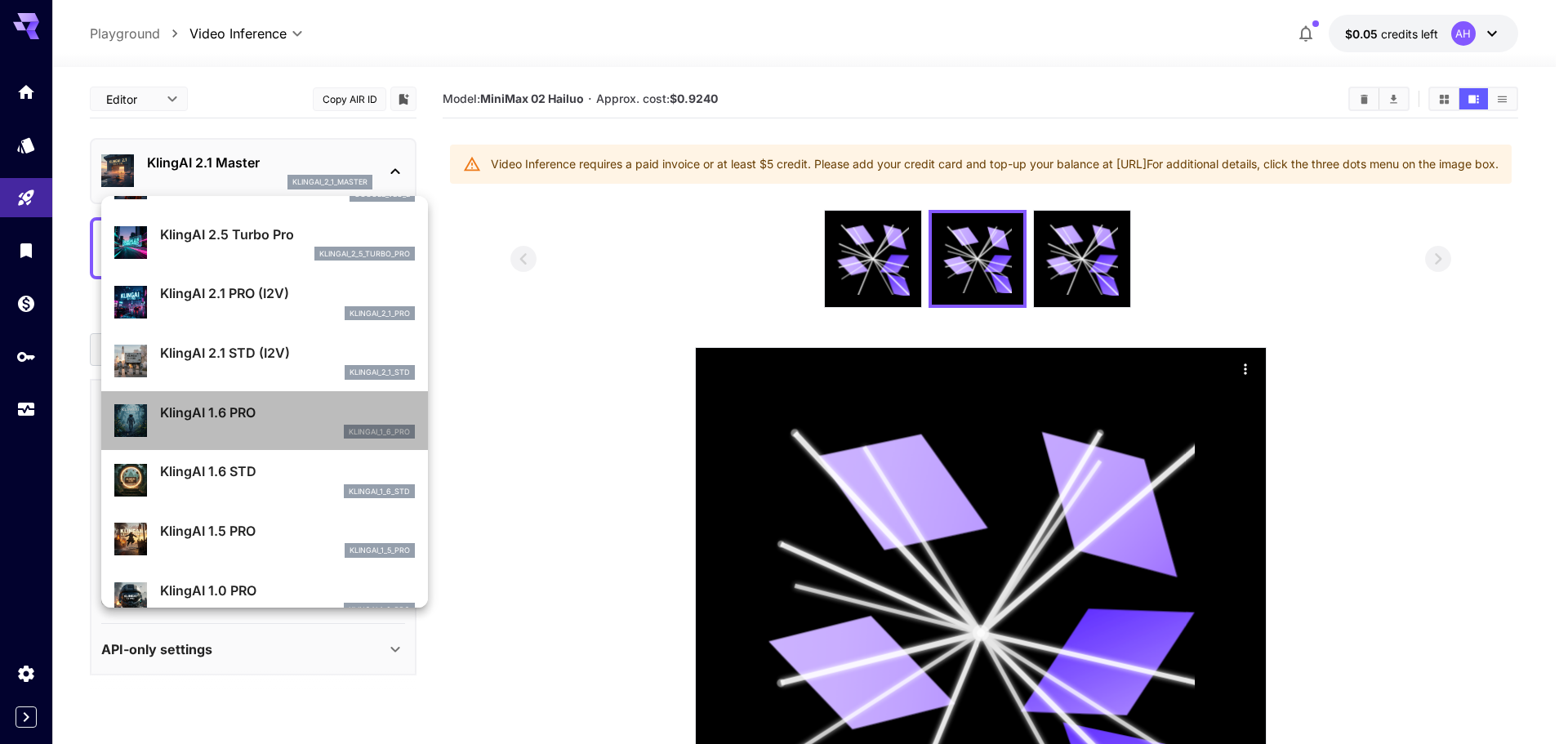
click at [328, 405] on p "KlingAI 1.6 PRO" at bounding box center [288, 412] width 255 height 19
